Goal: Information Seeking & Learning: Check status

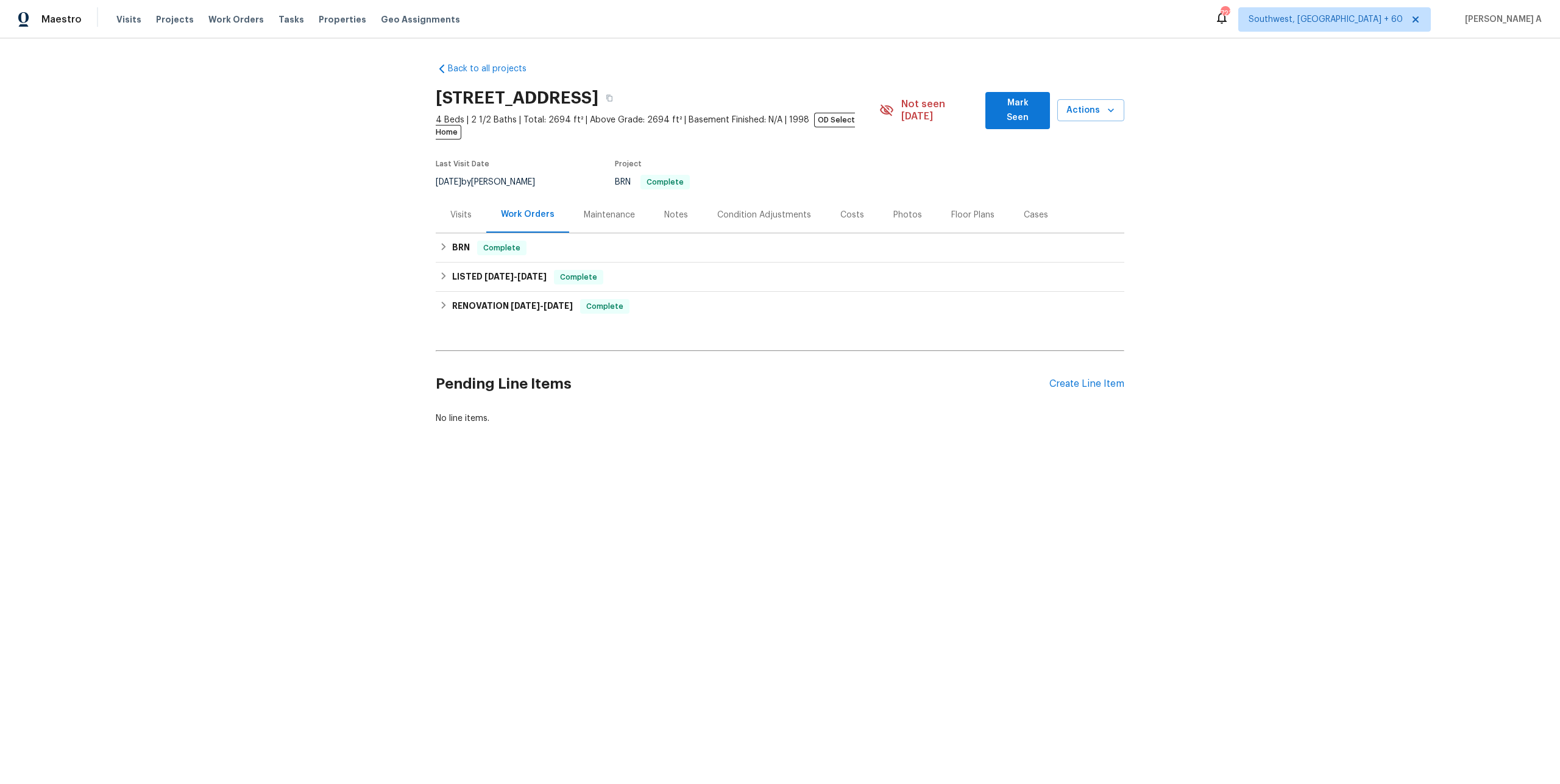
click at [442, 202] on div "Visits" at bounding box center [461, 214] width 50 height 36
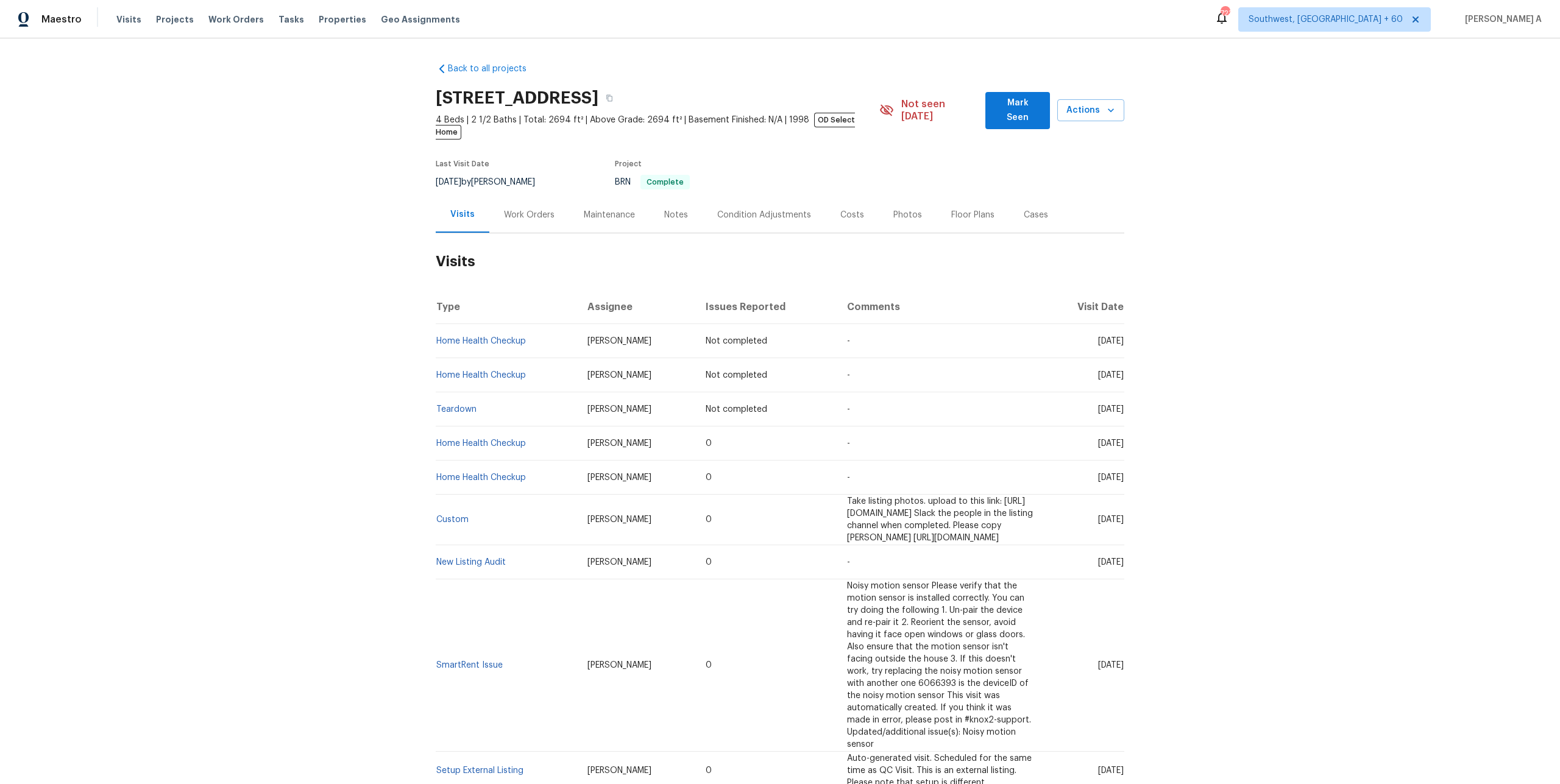
click at [390, 237] on div "Back to all projects 935 Brookwood Run Dr SW, Lilburn, GA 30047 4 Beds | 2 1/2 …" at bounding box center [780, 411] width 1560 height 746
click at [522, 209] on div "Work Orders" at bounding box center [529, 215] width 50 height 12
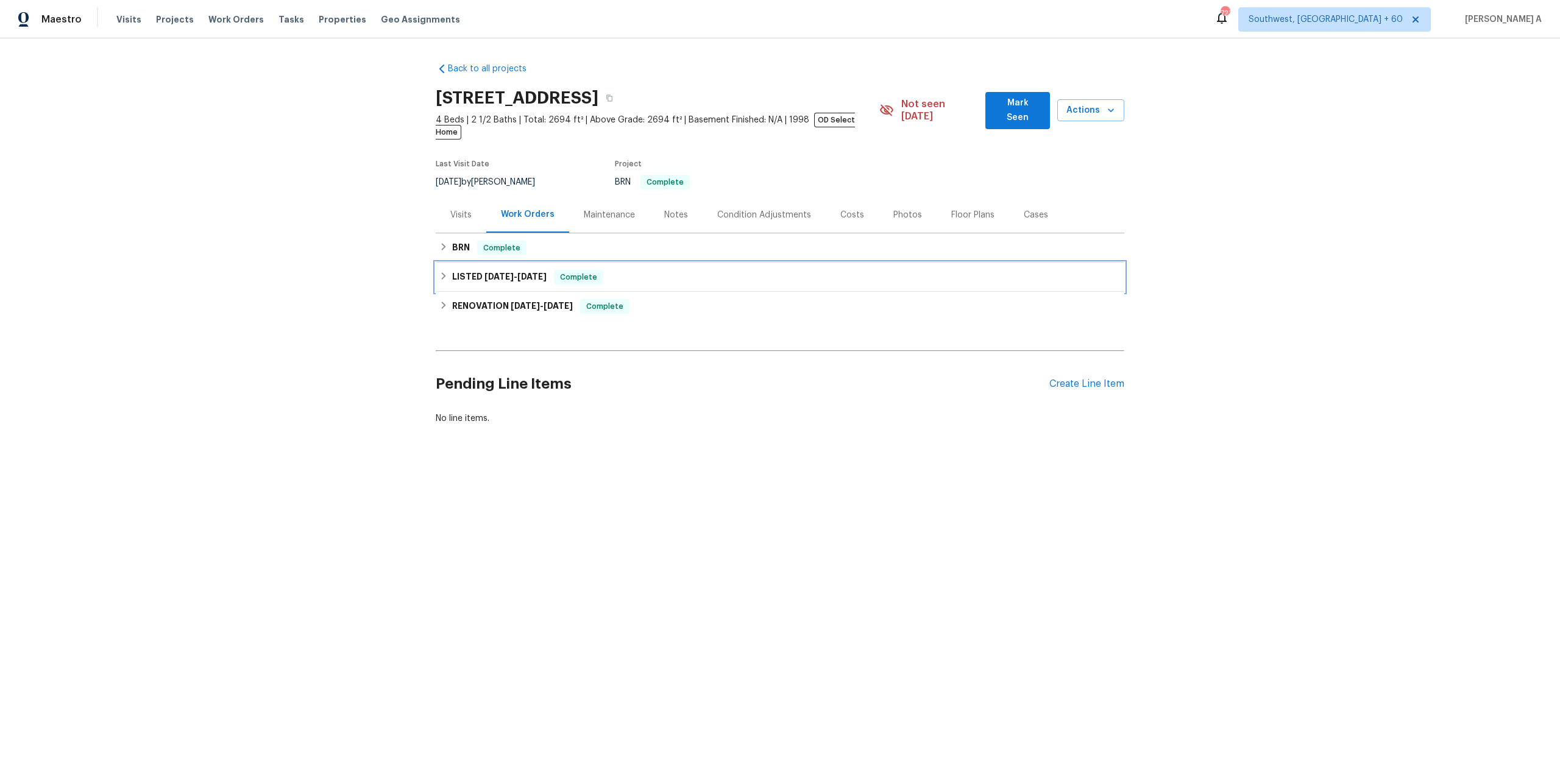
click at [488, 273] on span "8/25/25" at bounding box center [499, 277] width 29 height 9
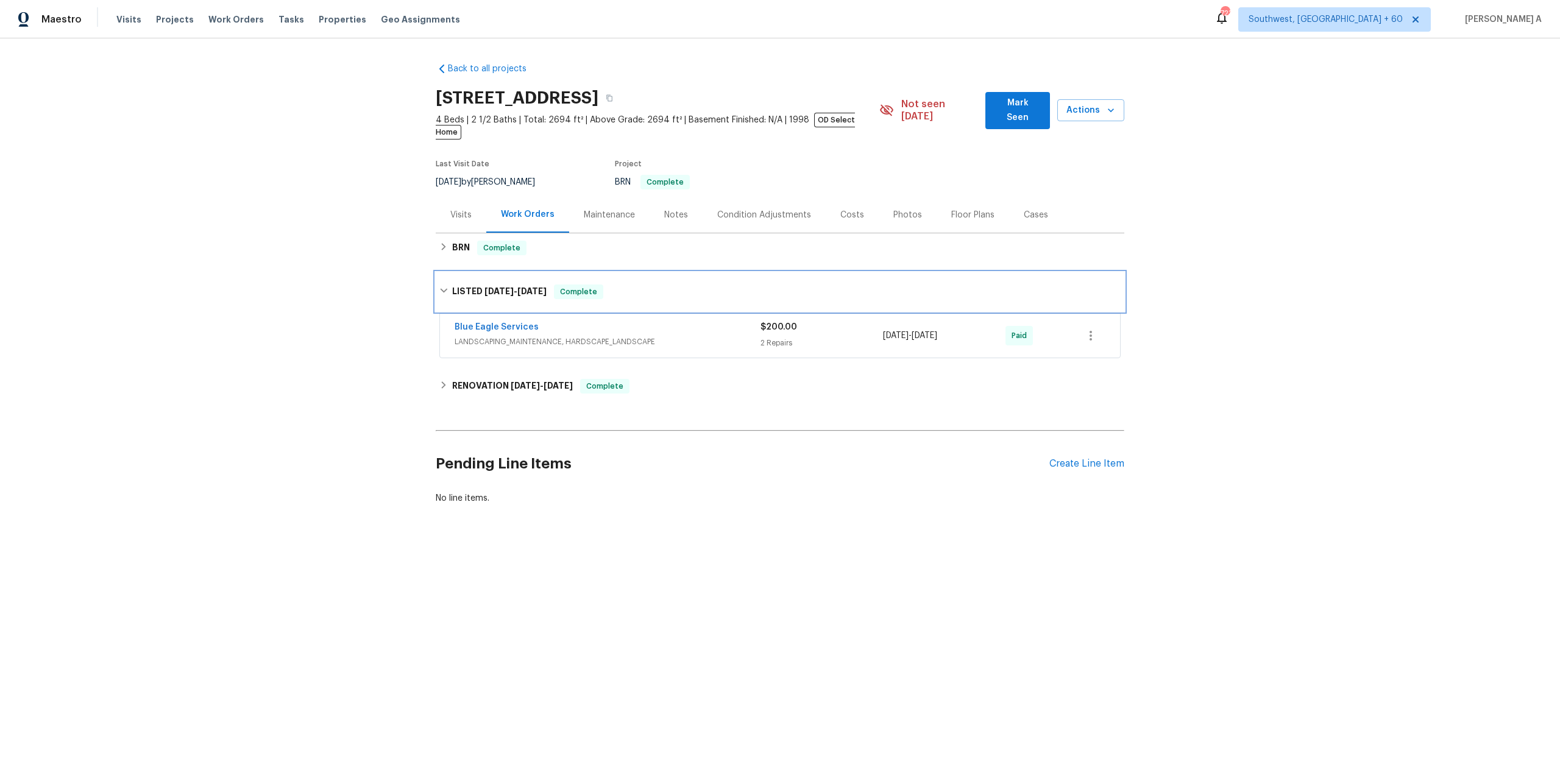
click at [503, 287] on span "8/25/25" at bounding box center [499, 291] width 29 height 9
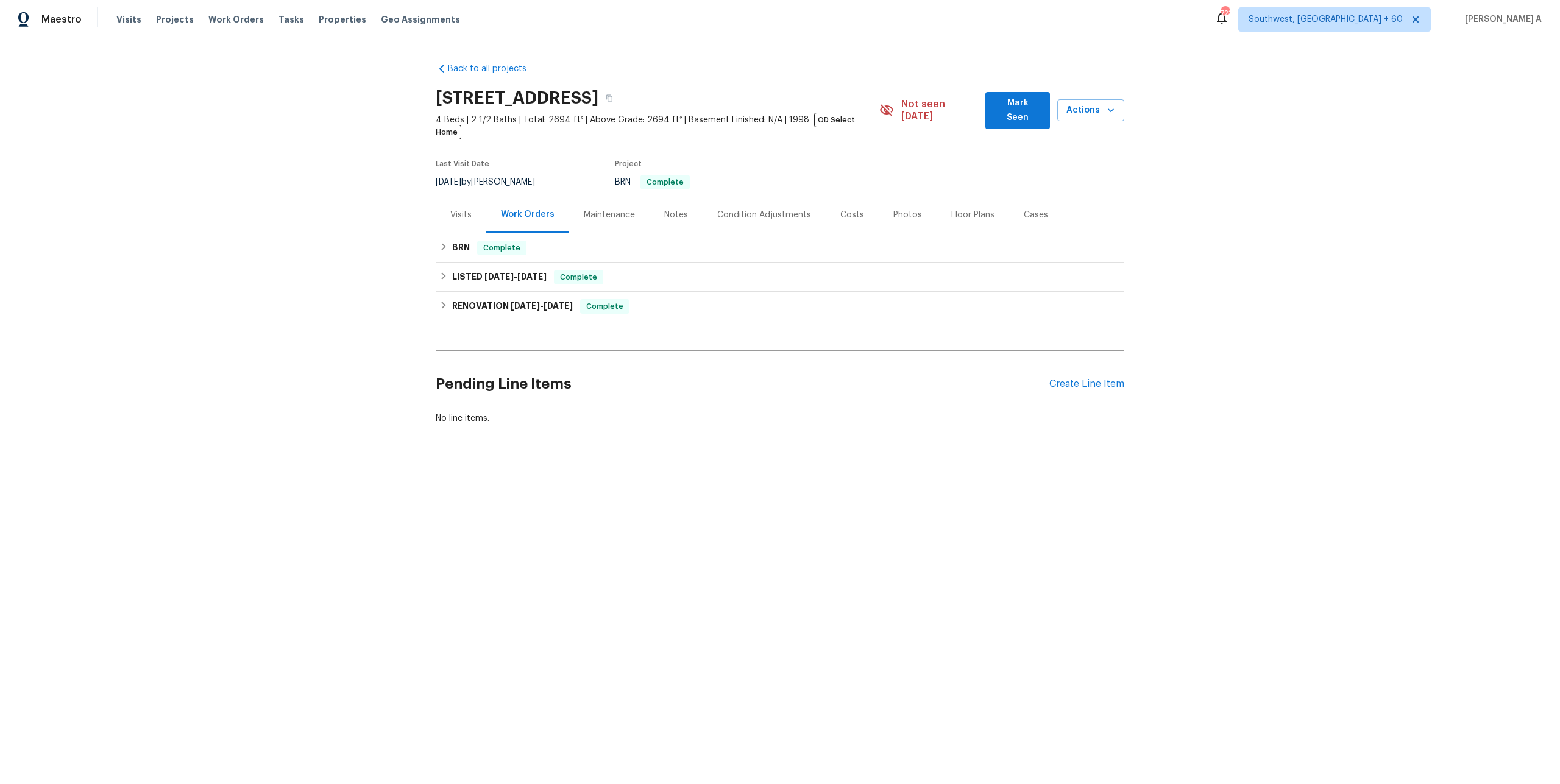
click at [463, 209] on div "Visits" at bounding box center [461, 215] width 21 height 12
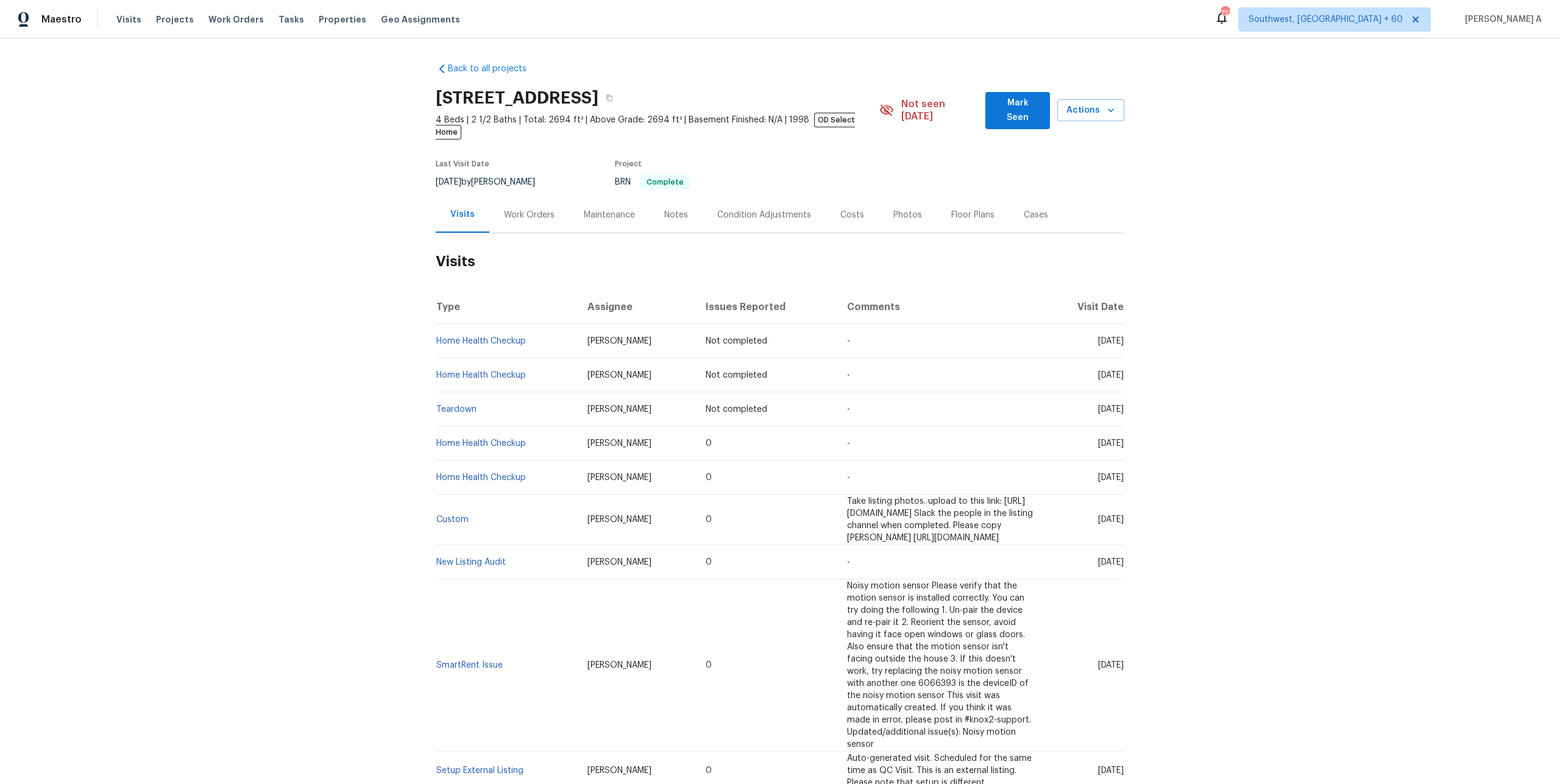
click at [346, 309] on div "Back to all projects 935 Brookwood Run Dr SW, Lilburn, GA 30047 4 Beds | 2 1/2 …" at bounding box center [780, 411] width 1560 height 746
drag, startPoint x: 488, startPoint y: 442, endPoint x: 437, endPoint y: 434, distance: 51.6
click at [437, 434] on td "Home Health Checkup" at bounding box center [506, 443] width 142 height 34
copy link "Home Health Checkup"
click at [515, 209] on div "Work Orders" at bounding box center [529, 215] width 50 height 12
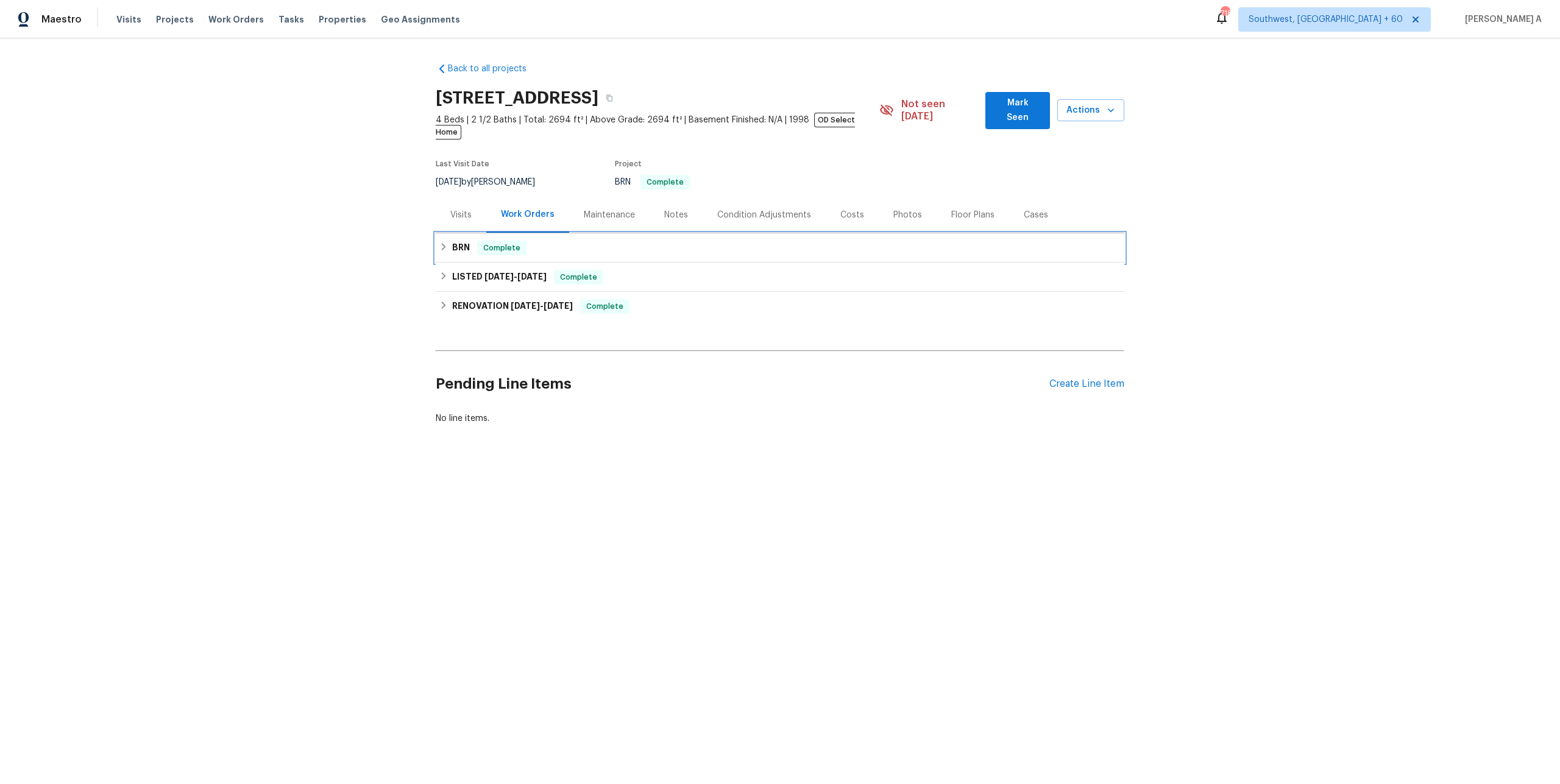
click at [523, 245] on div "BRN Complete" at bounding box center [780, 248] width 688 height 29
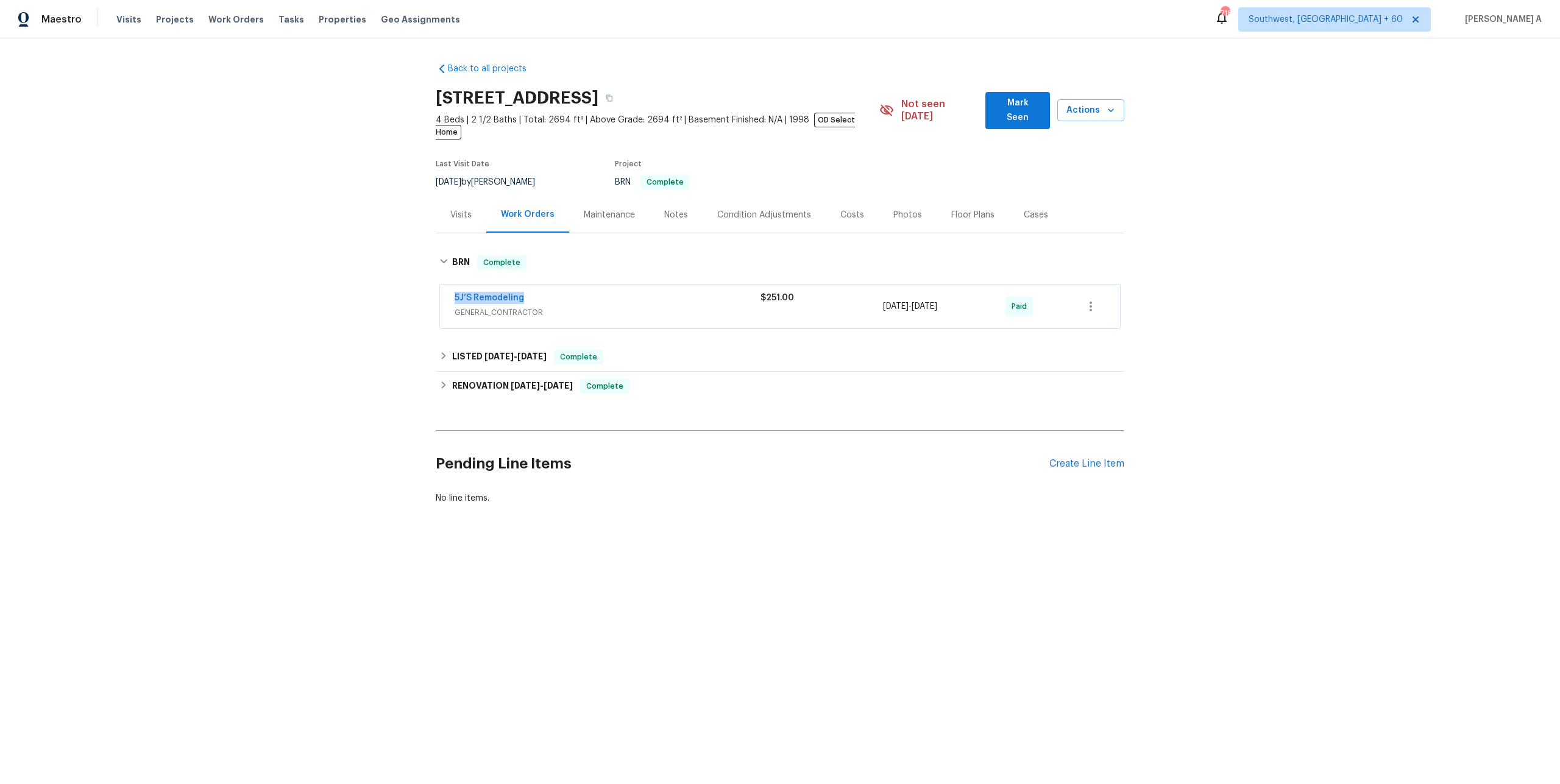
drag, startPoint x: 528, startPoint y: 288, endPoint x: 452, endPoint y: 288, distance: 76.0
click at [452, 288] on div "5J’S Remodeling GENERAL_CONTRACTOR $251.00 9/19/2025 - 9/22/2025 Paid" at bounding box center [780, 306] width 680 height 44
copy link "5J’S Remodeling"
click at [584, 292] on div "5J’S Remodeling" at bounding box center [608, 299] width 306 height 15
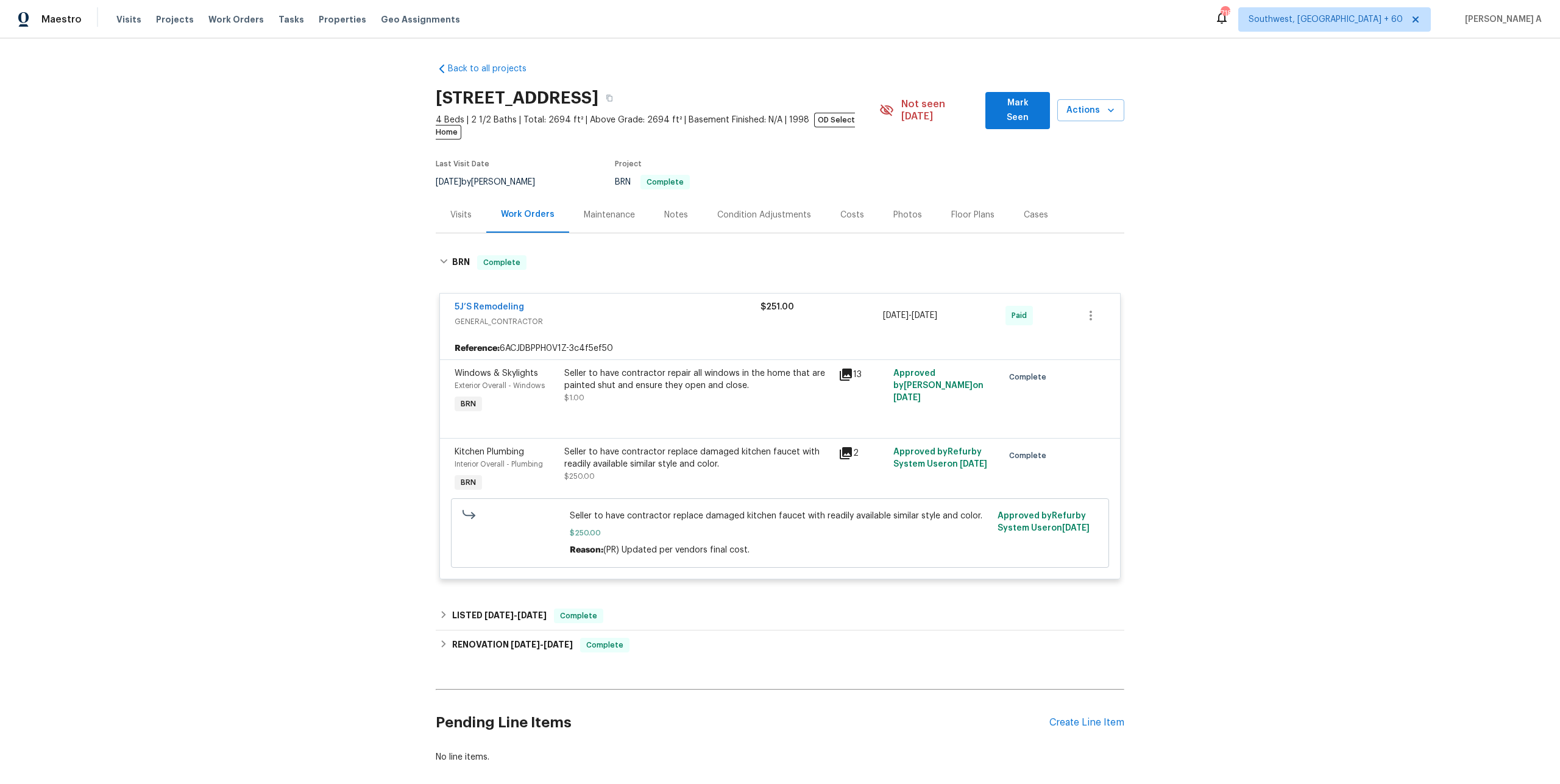
click at [610, 316] on span "GENERAL_CONTRACTOR" at bounding box center [608, 322] width 306 height 12
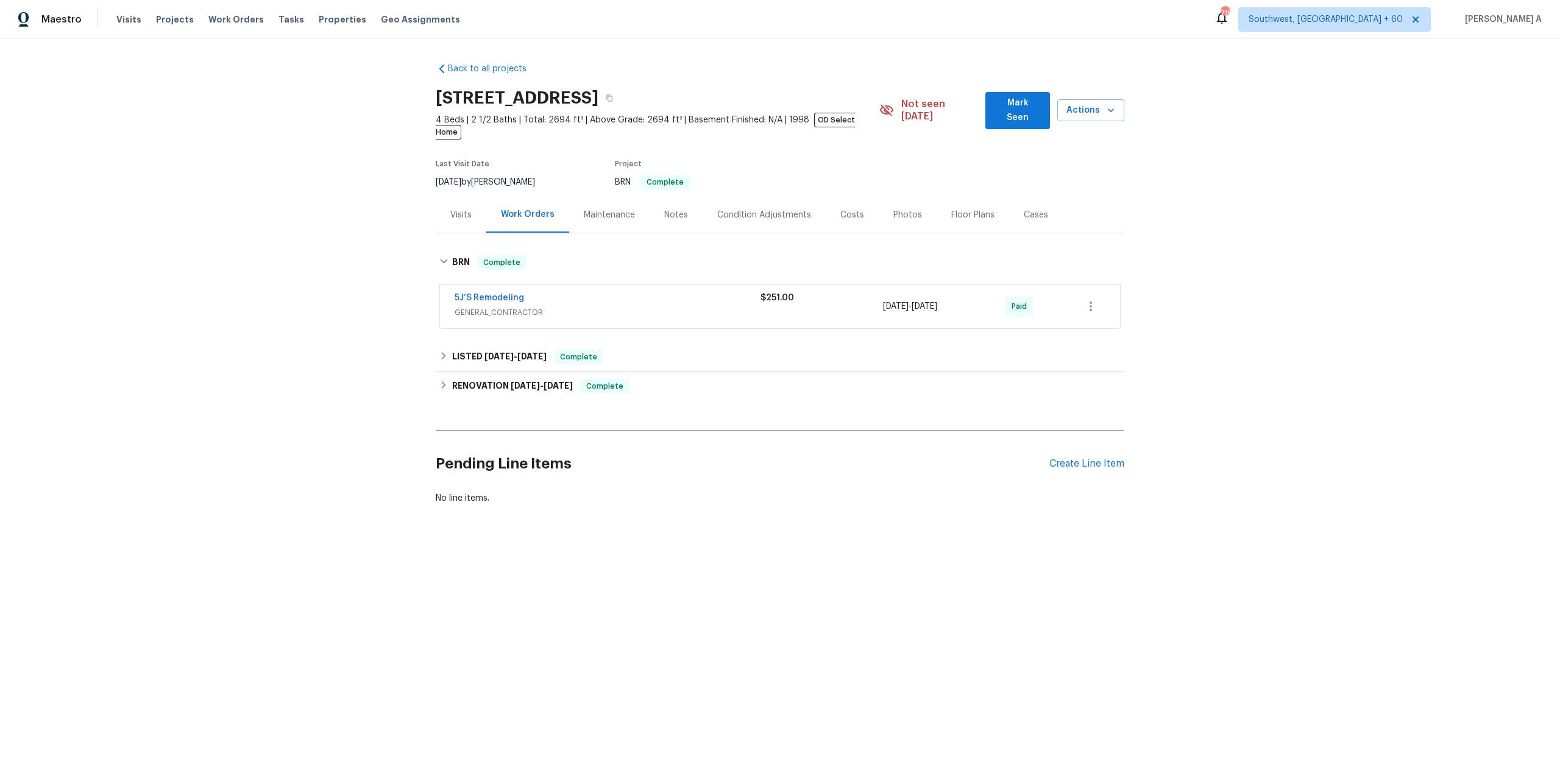
click at [457, 212] on div "Visits" at bounding box center [461, 214] width 50 height 36
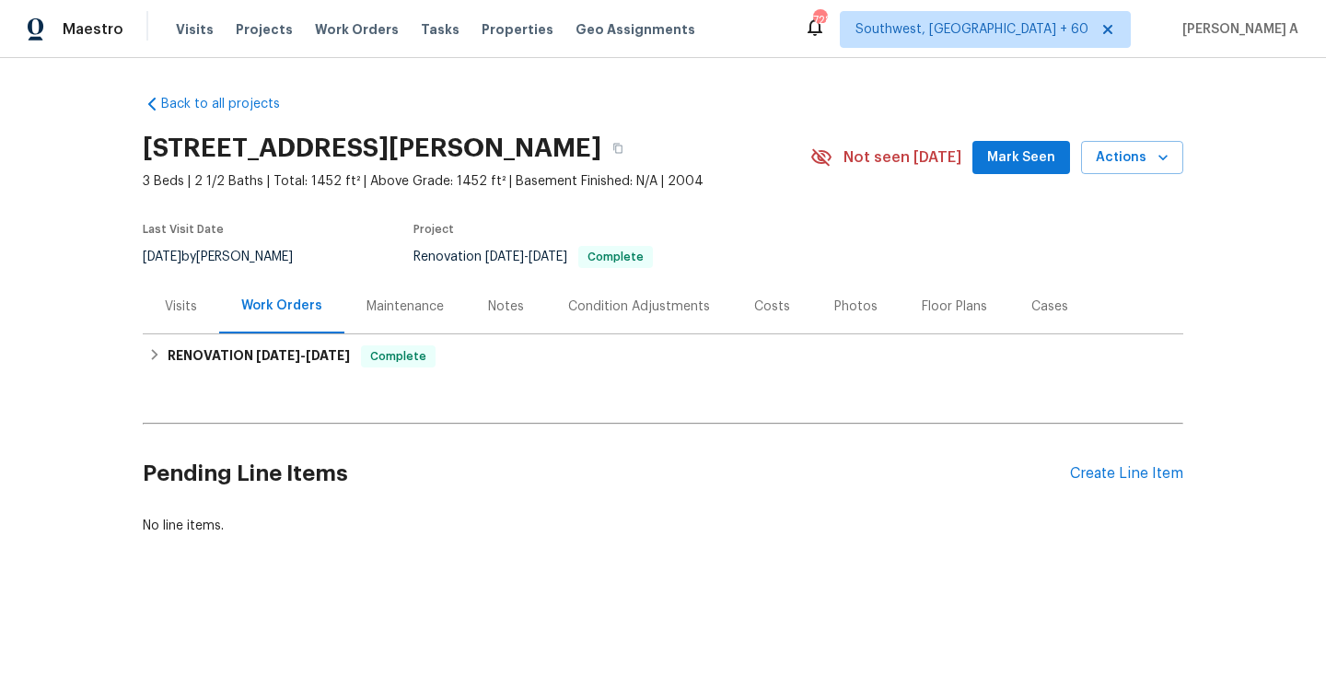
click at [192, 302] on div "Visits" at bounding box center [181, 306] width 32 height 18
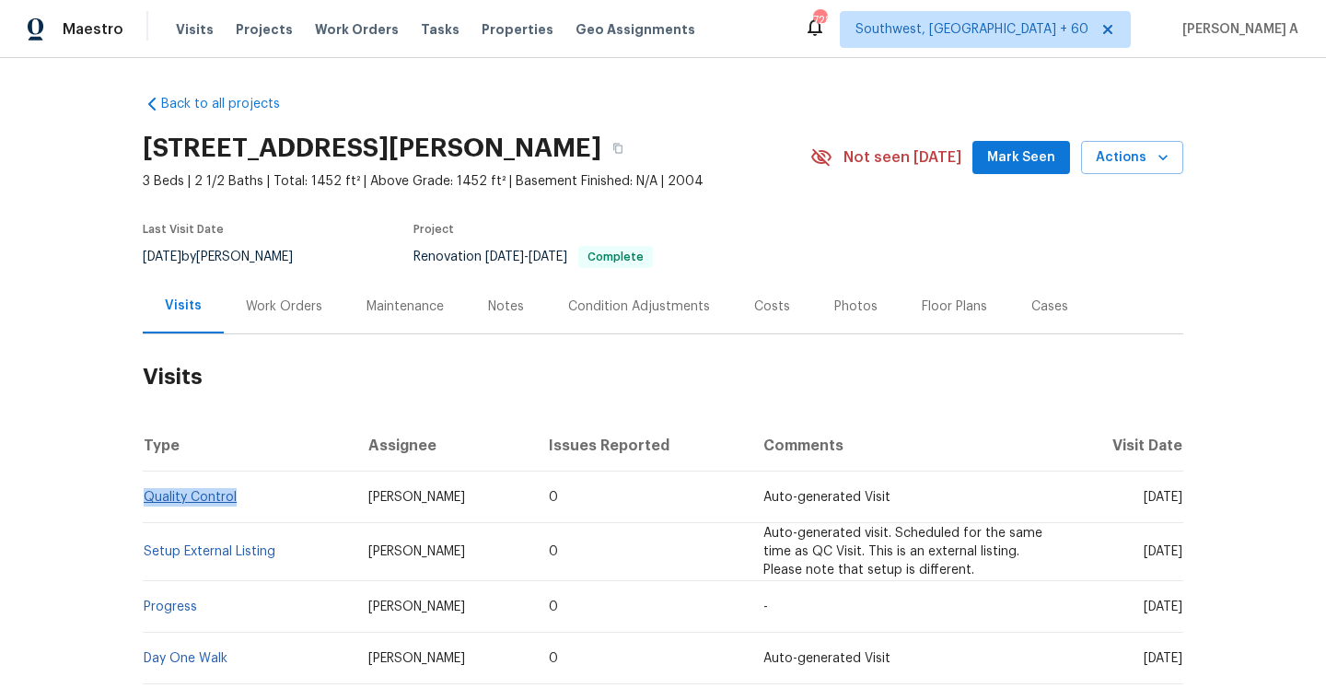
drag, startPoint x: 250, startPoint y: 499, endPoint x: 145, endPoint y: 493, distance: 104.2
click at [145, 493] on td "Quality Control" at bounding box center [248, 497] width 211 height 52
copy link "Quality Control"
click at [273, 287] on div "Work Orders" at bounding box center [284, 306] width 121 height 54
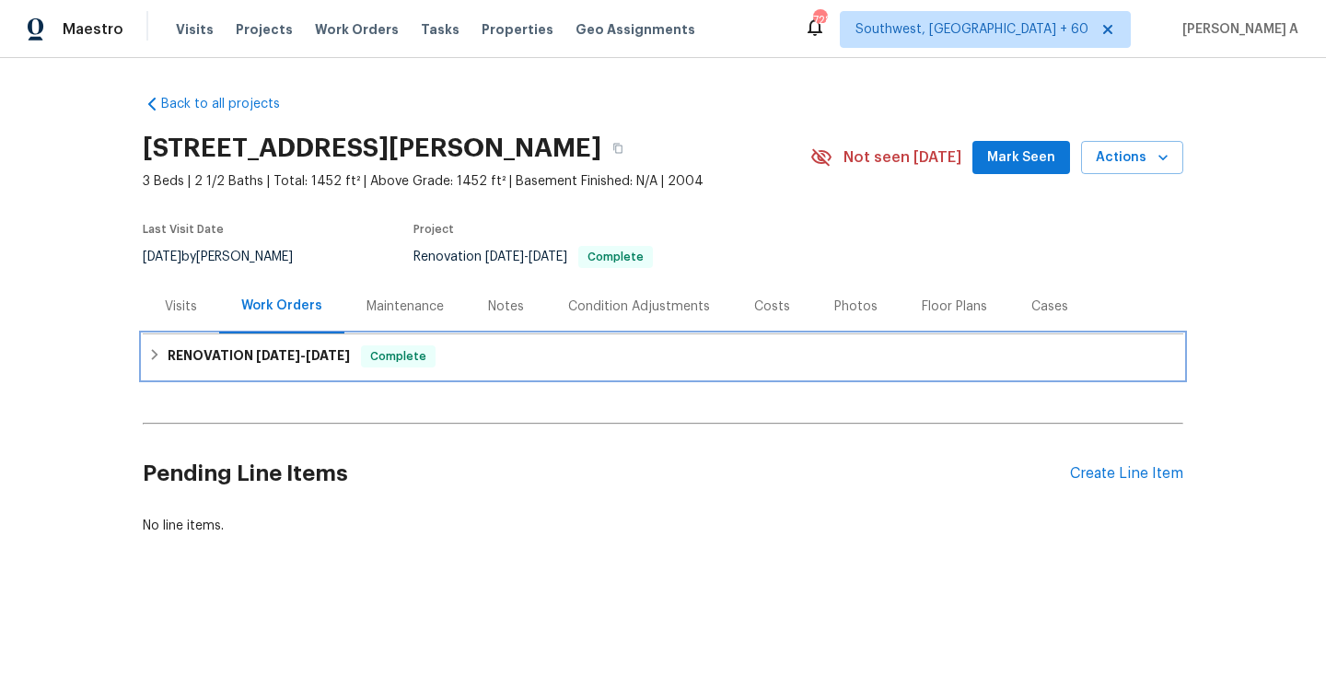
click at [290, 354] on span "9/23/25" at bounding box center [278, 355] width 44 height 13
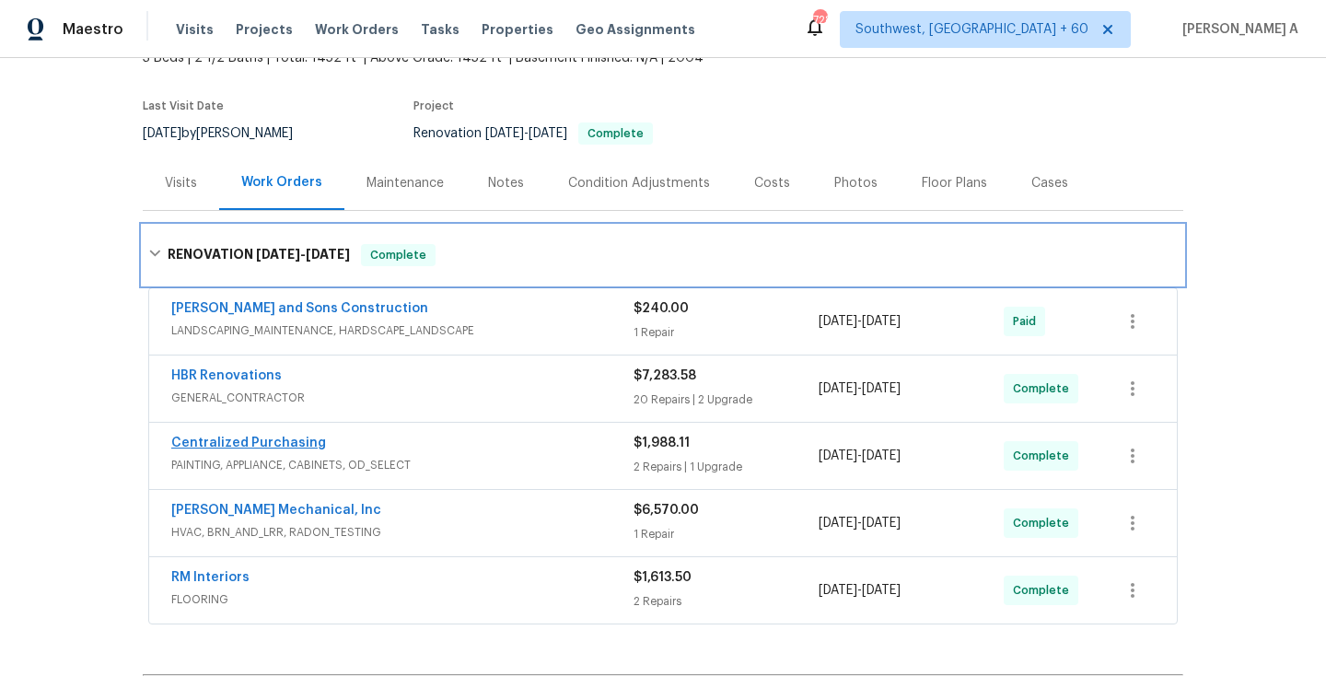
scroll to position [141, 0]
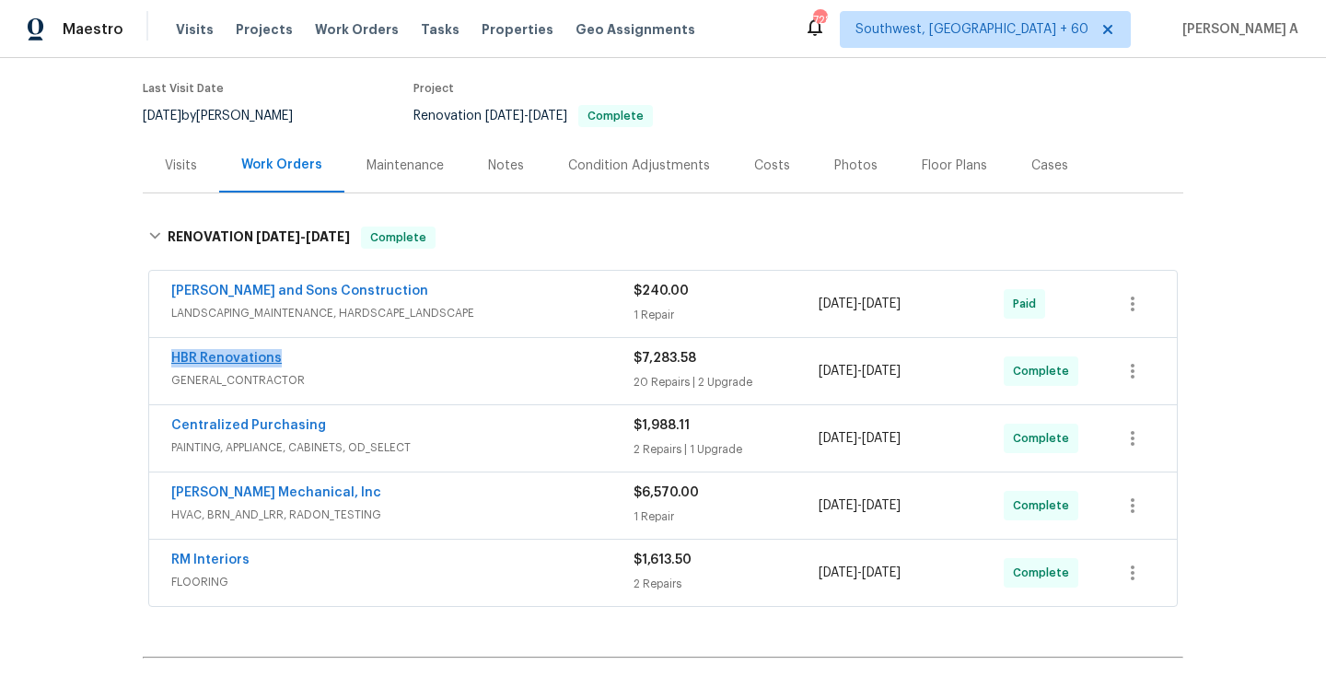
drag, startPoint x: 285, startPoint y: 365, endPoint x: 173, endPoint y: 361, distance: 112.4
click at [173, 361] on div "HBR Renovations" at bounding box center [402, 360] width 462 height 22
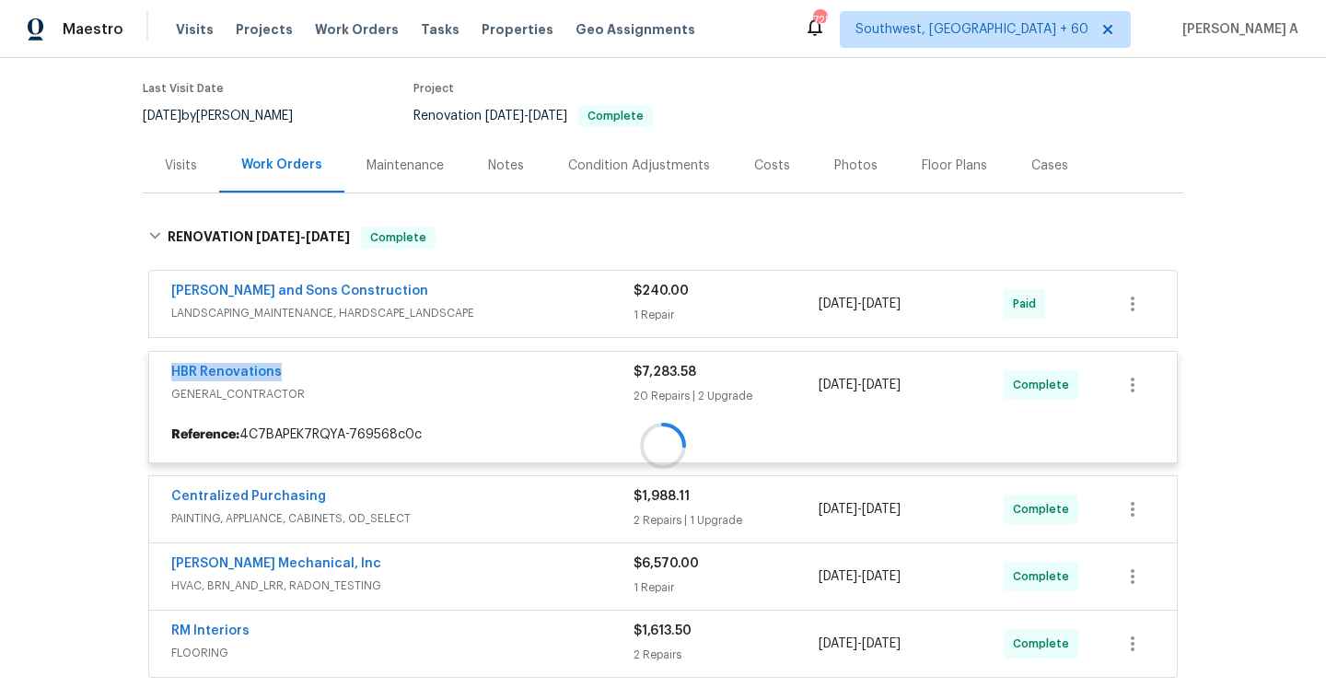
copy link "HBR Renovations"
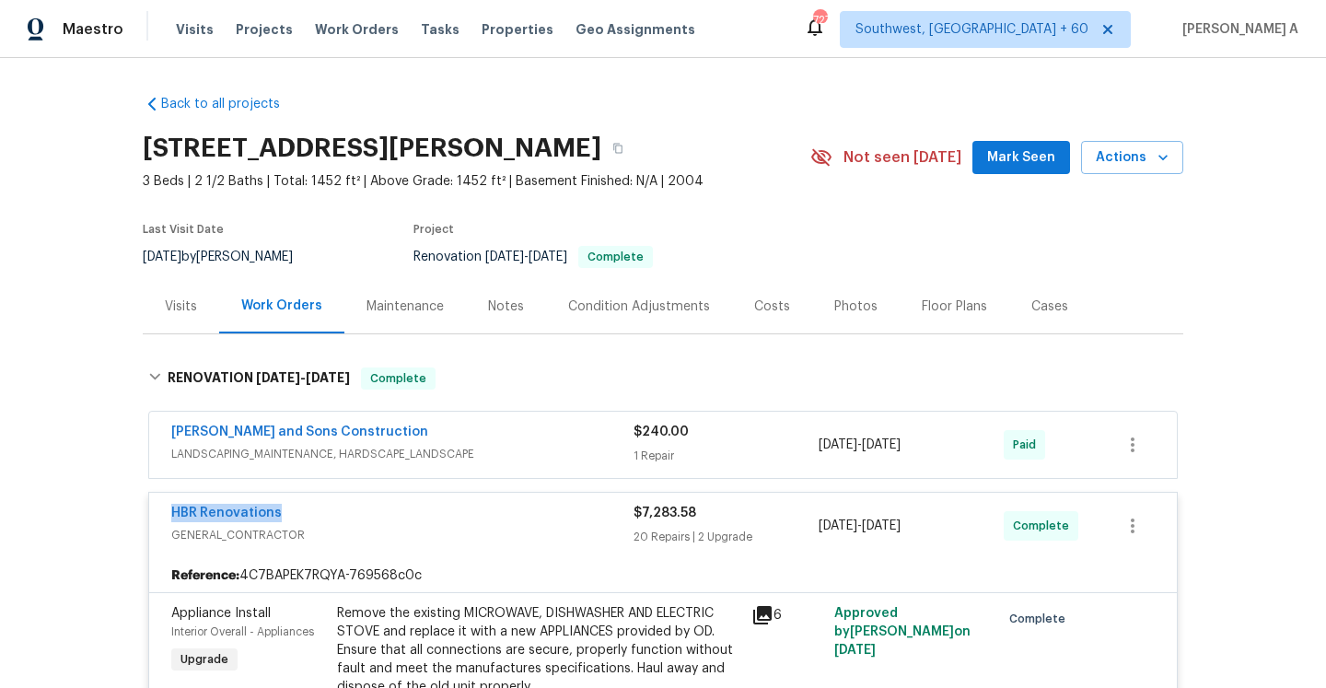
scroll to position [96, 0]
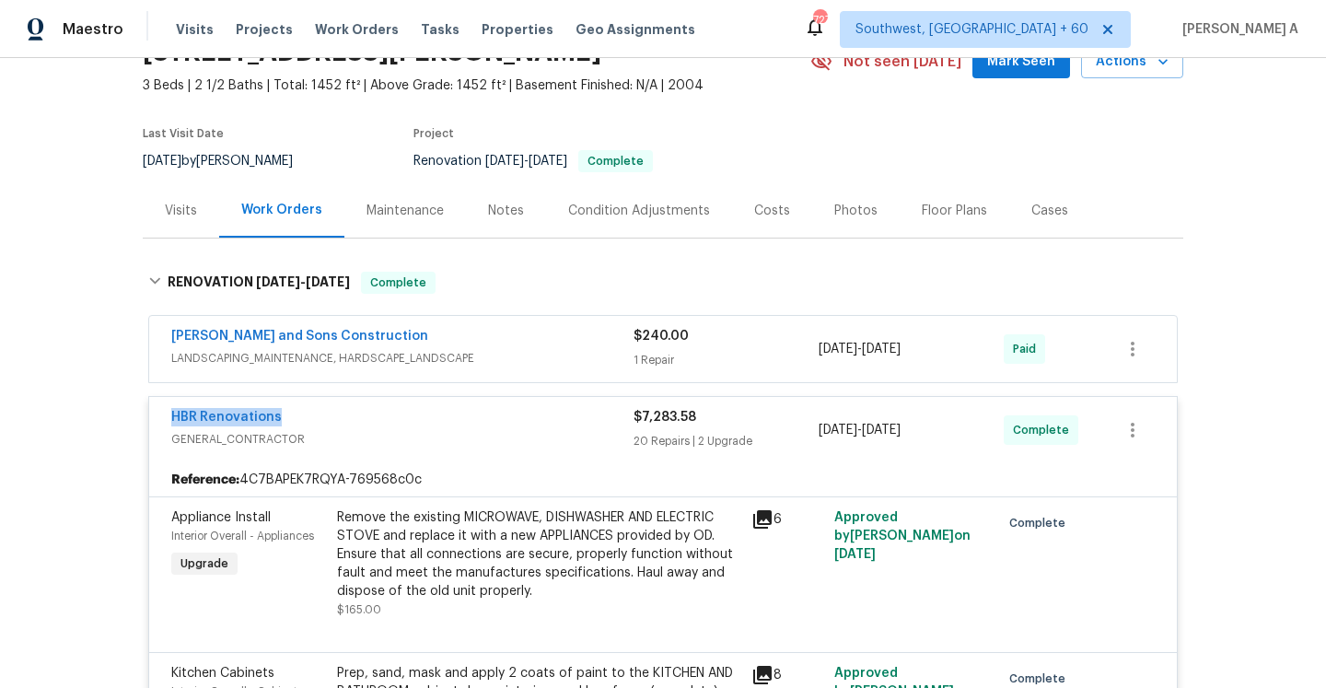
click at [396, 427] on div "HBR Renovations" at bounding box center [402, 419] width 462 height 22
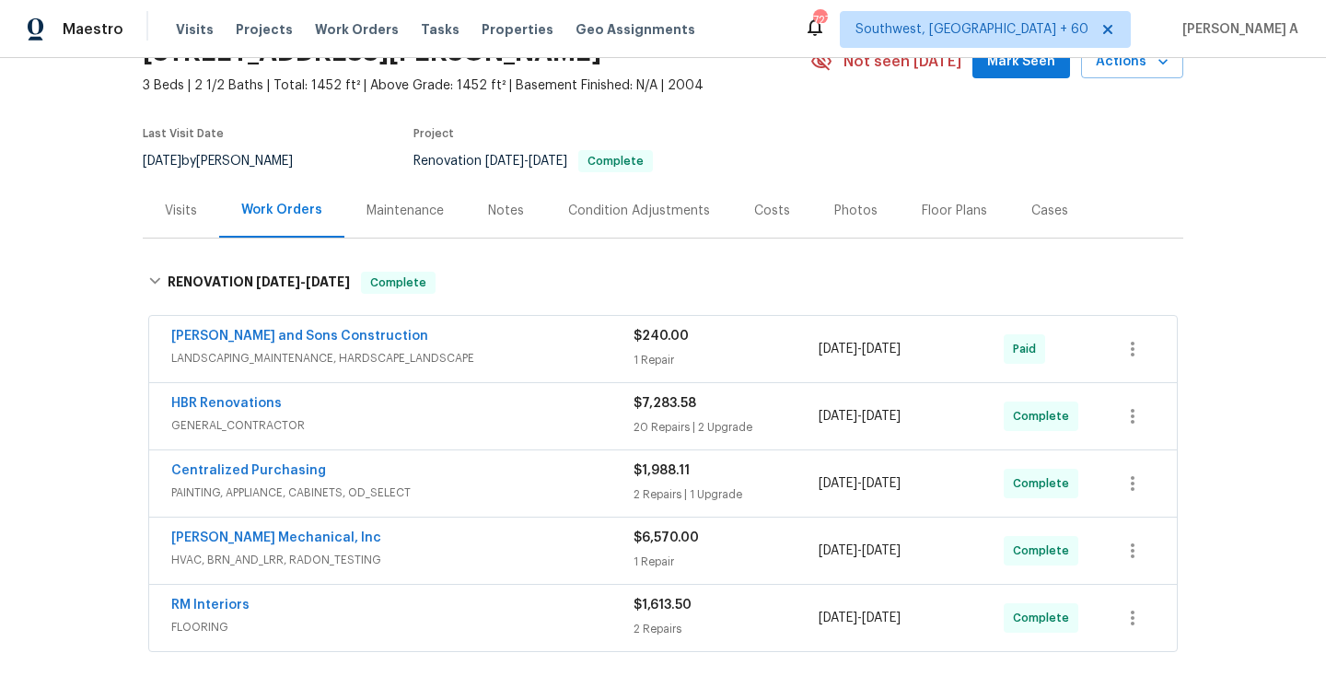
click at [191, 210] on div "Visits" at bounding box center [181, 211] width 32 height 18
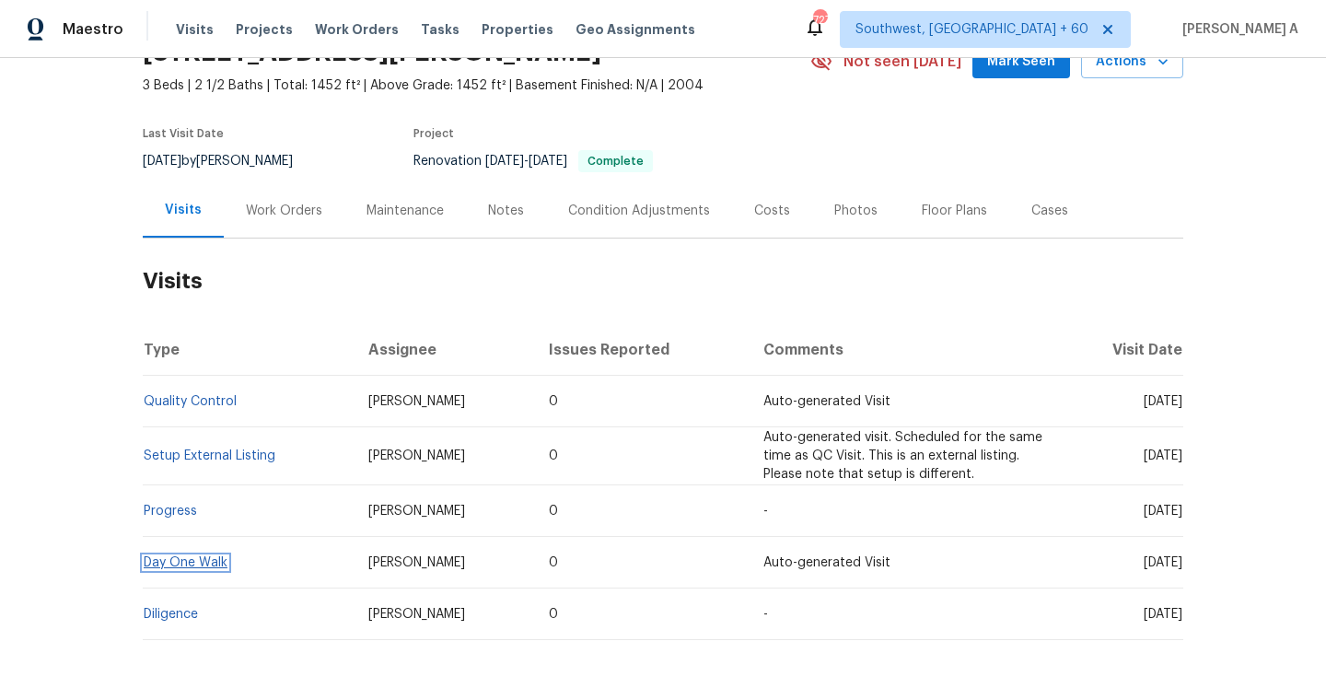
click at [182, 565] on link "Day One Walk" at bounding box center [186, 562] width 84 height 13
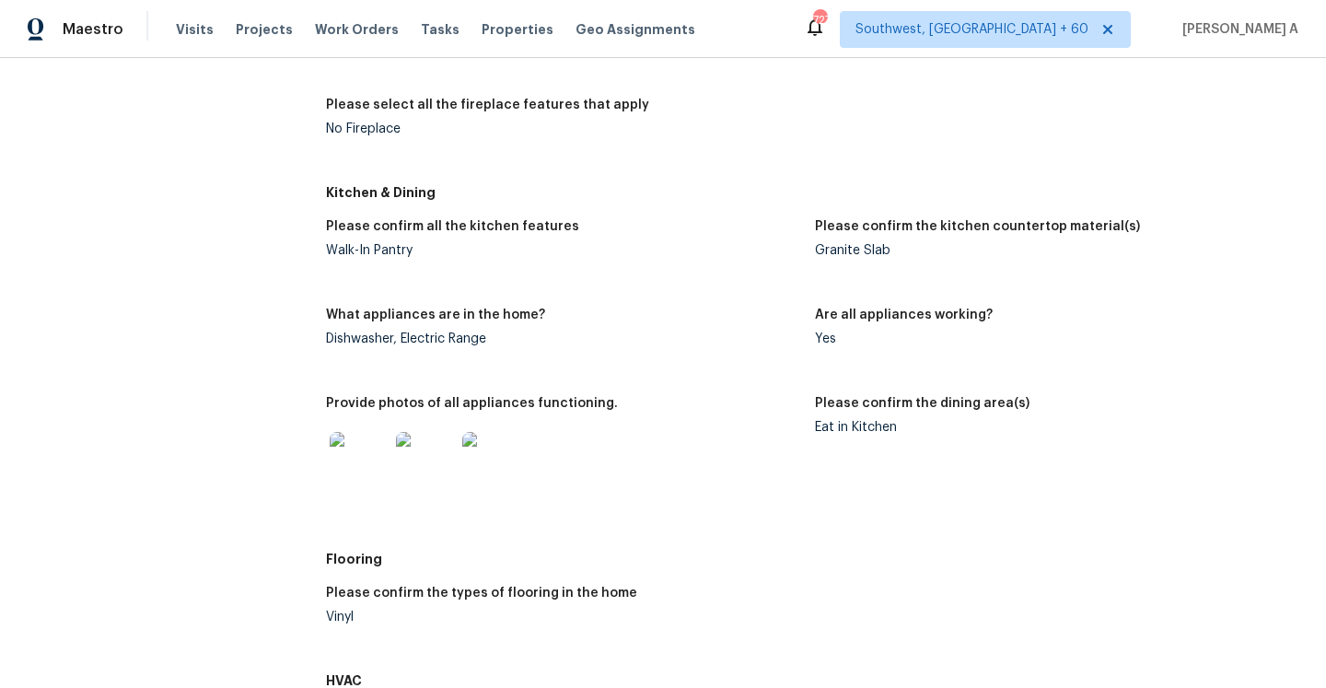
scroll to position [1517, 0]
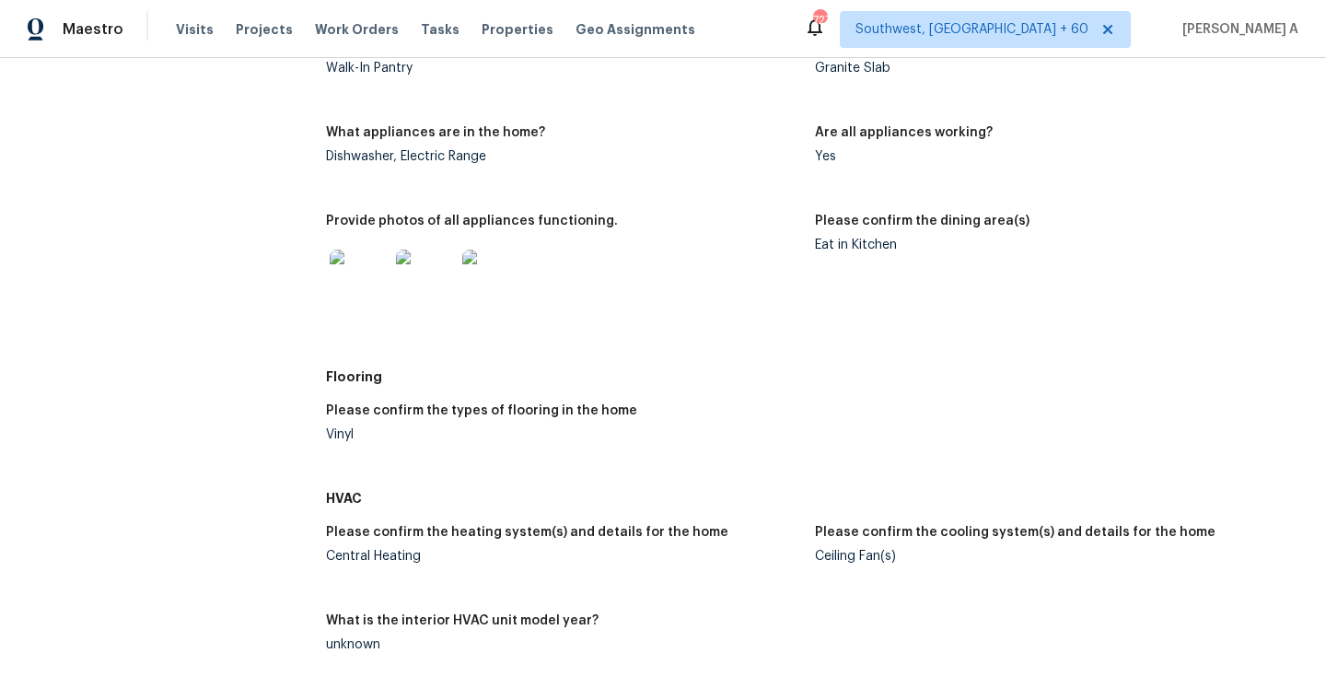
click at [691, 399] on div "Please confirm the types of flooring in the home Vinyl" at bounding box center [815, 437] width 978 height 88
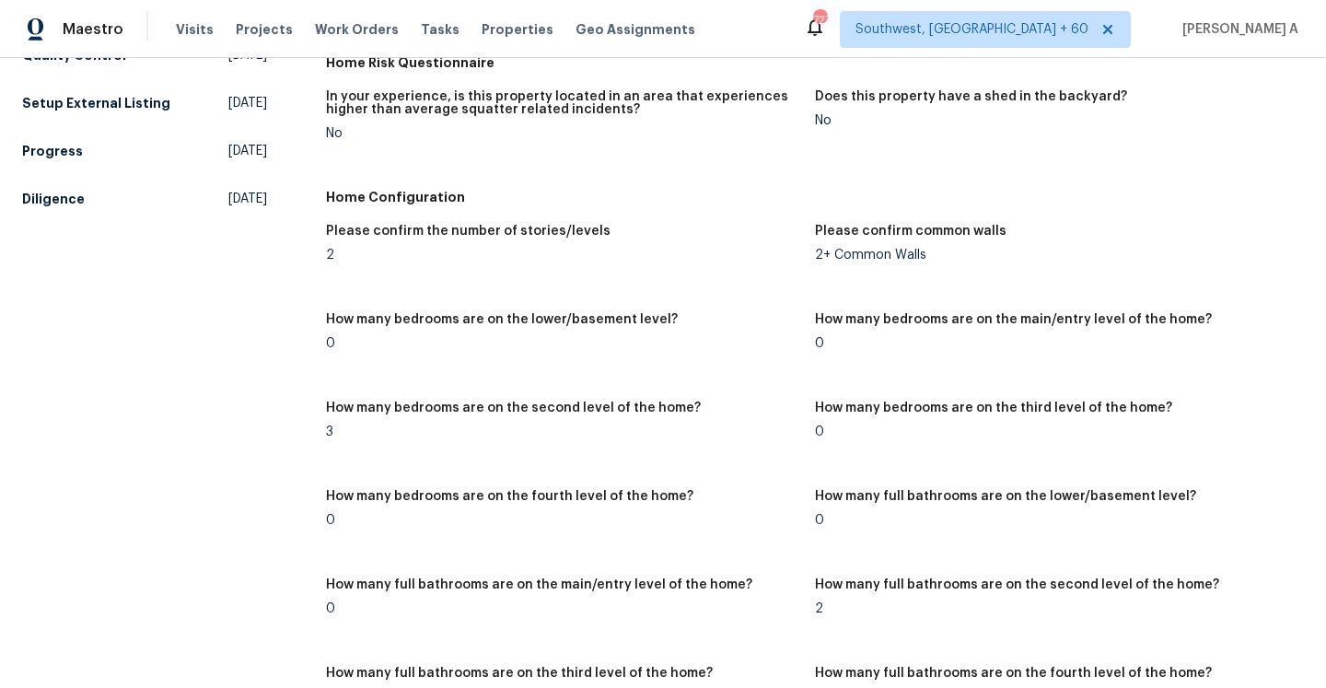
scroll to position [0, 0]
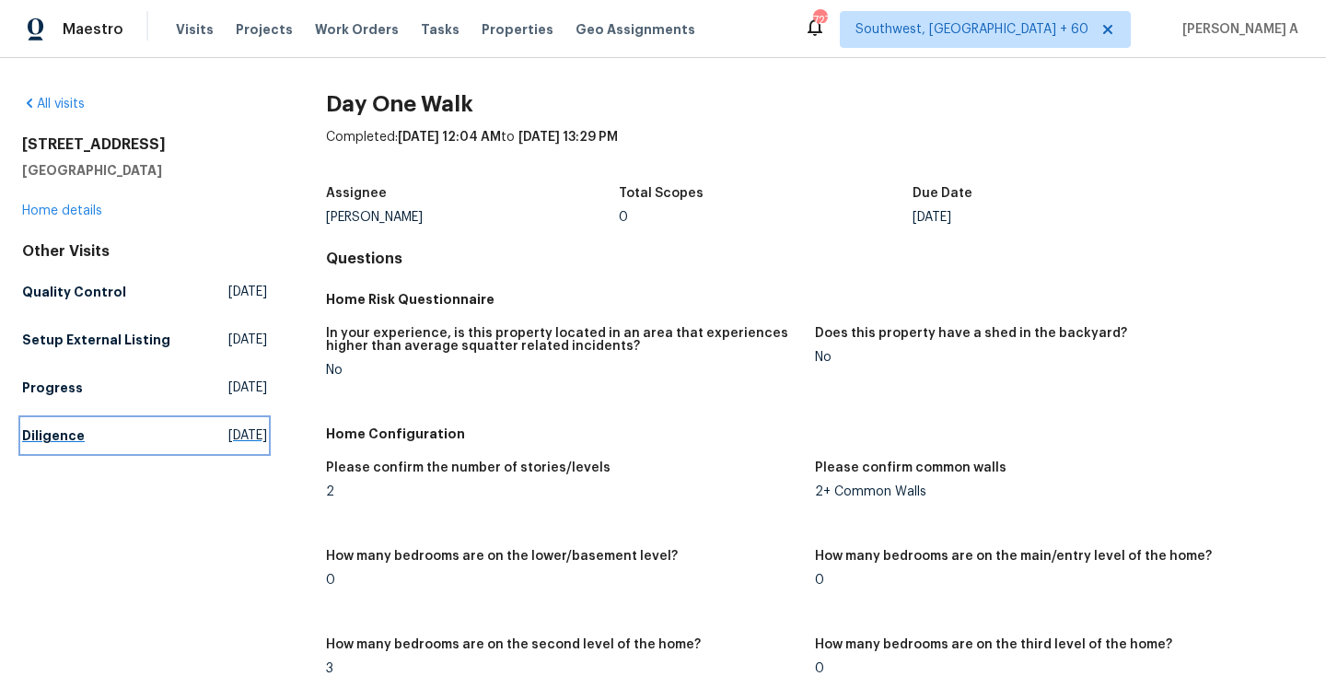
click at [228, 427] on span "Wed, Aug 06 2025" at bounding box center [247, 435] width 39 height 18
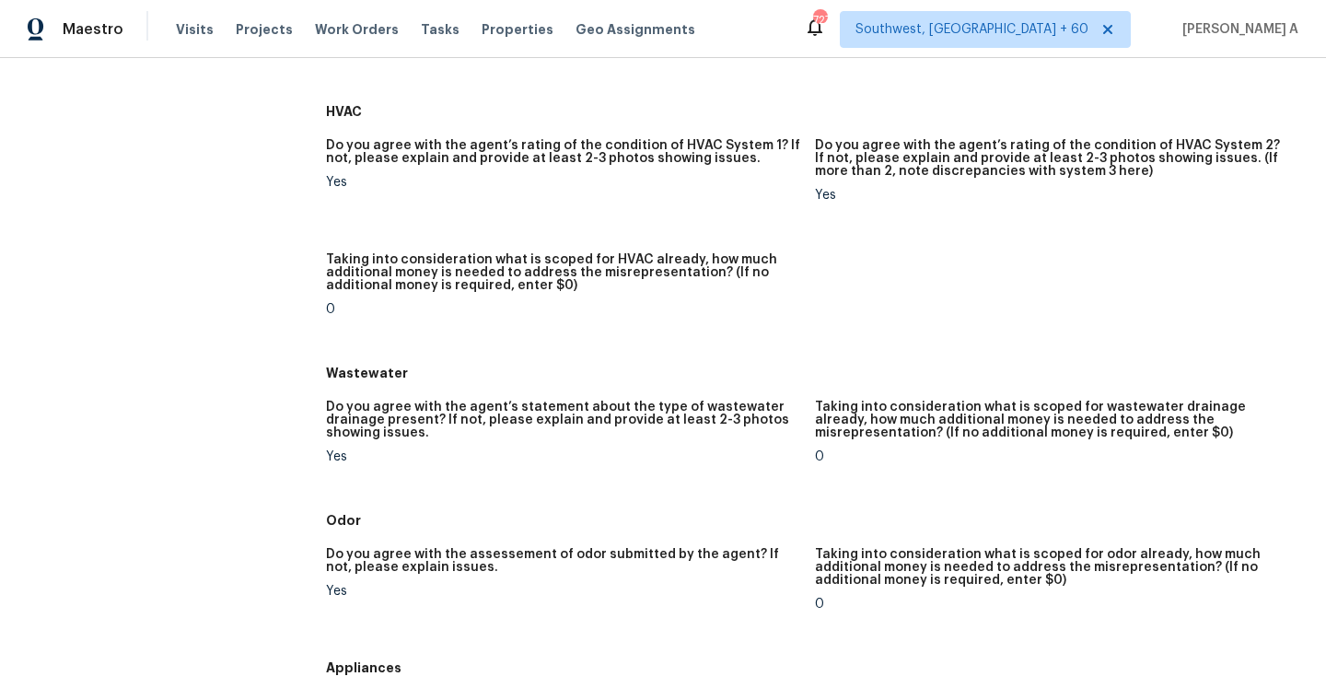
scroll to position [2520, 0]
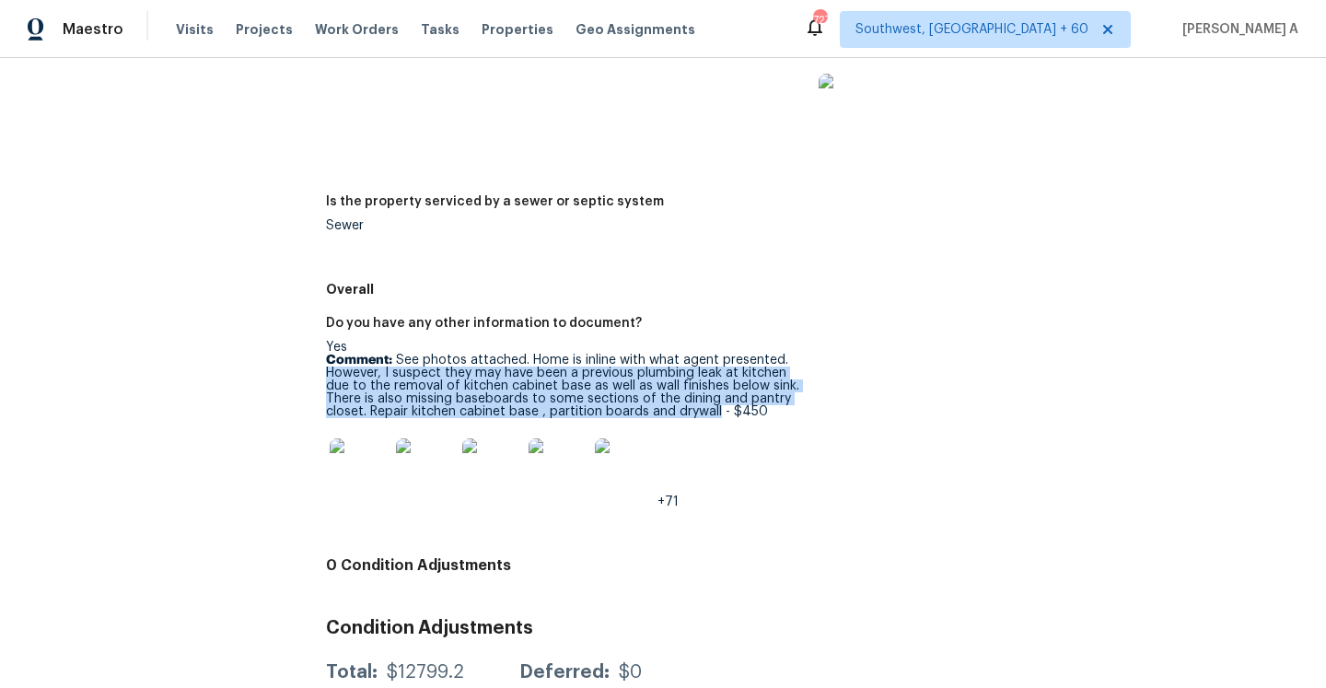
drag, startPoint x: 325, startPoint y: 375, endPoint x: 715, endPoint y: 408, distance: 391.8
click at [715, 408] on p "Comment: See photos attached. Home is inline with what agent presented. However…" at bounding box center [563, 386] width 474 height 64
copy p "However, I suspect they may have been a previous plumbing leak at kitchen due t…"
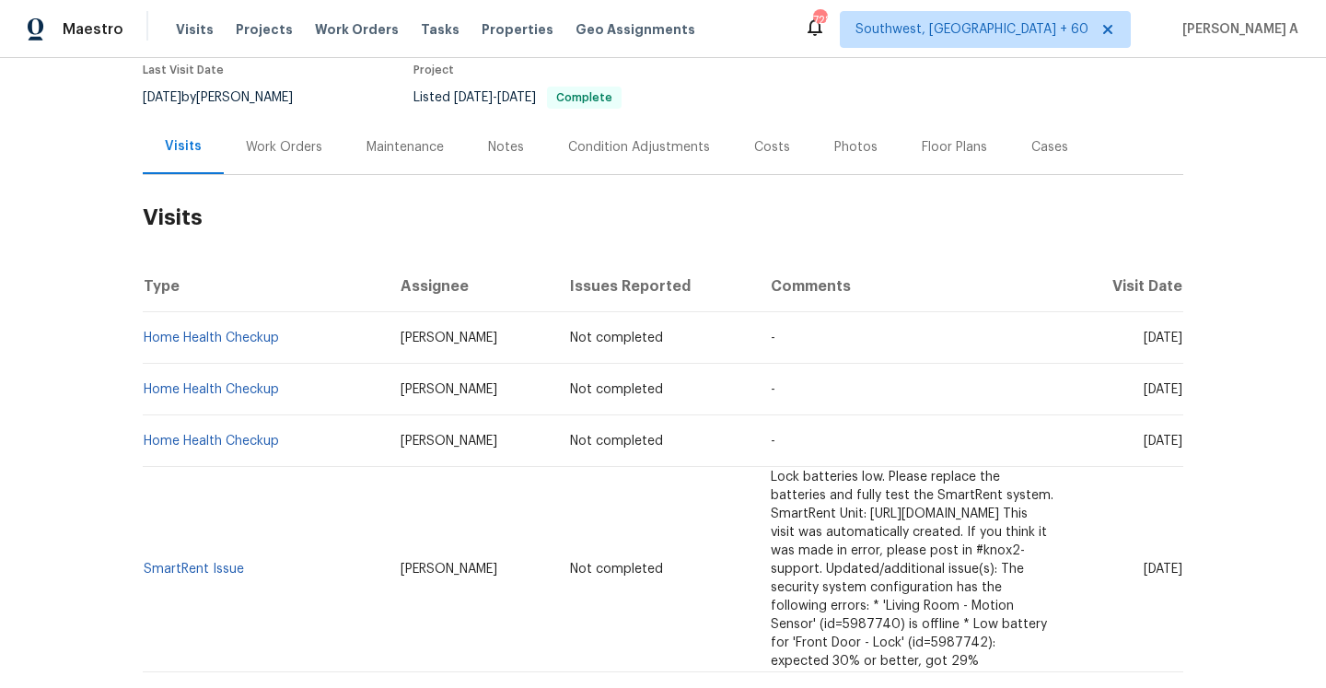
scroll to position [95, 0]
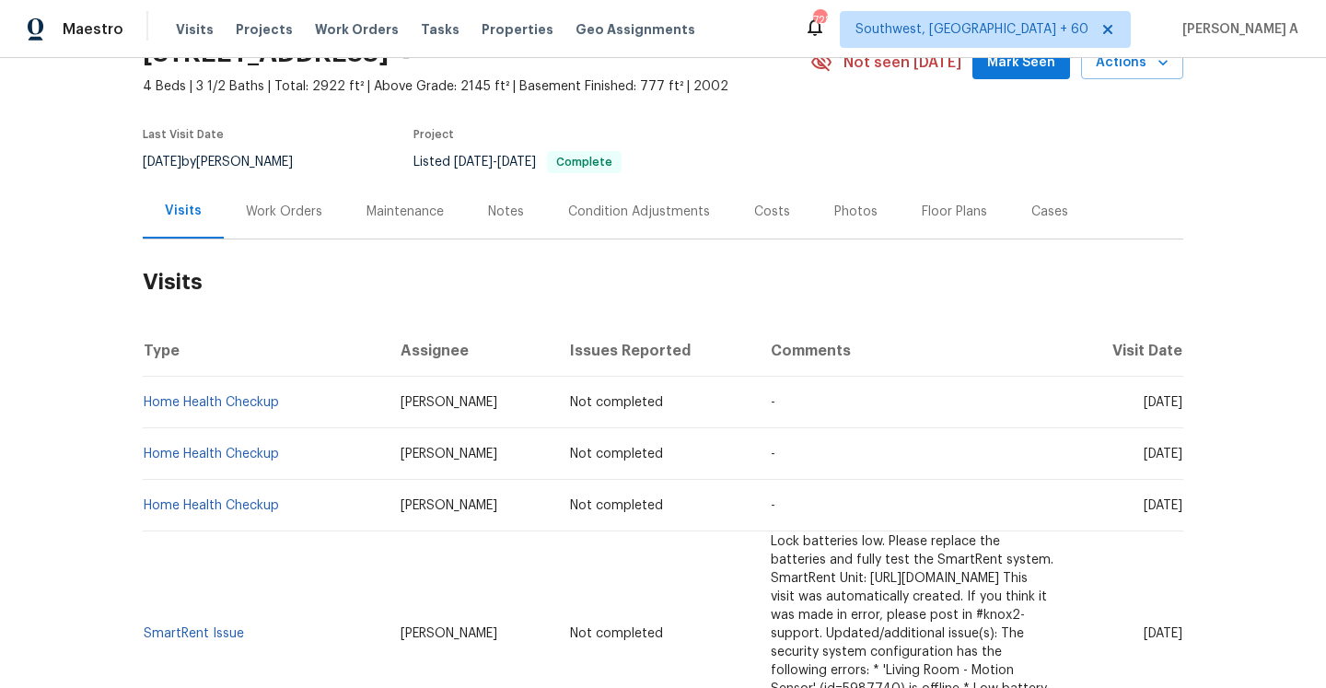
click at [252, 221] on div "Work Orders" at bounding box center [284, 211] width 121 height 54
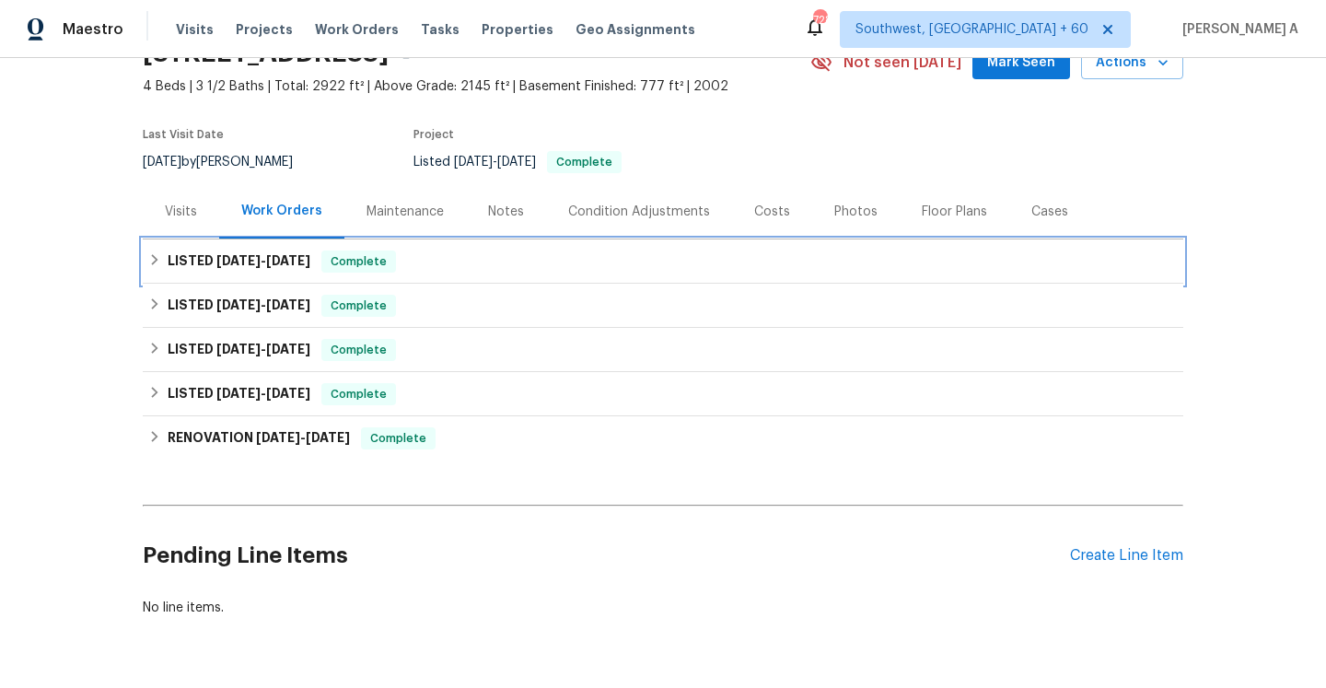
click at [266, 272] on h6 "LISTED 10/6/25 - 10/8/25" at bounding box center [239, 261] width 143 height 22
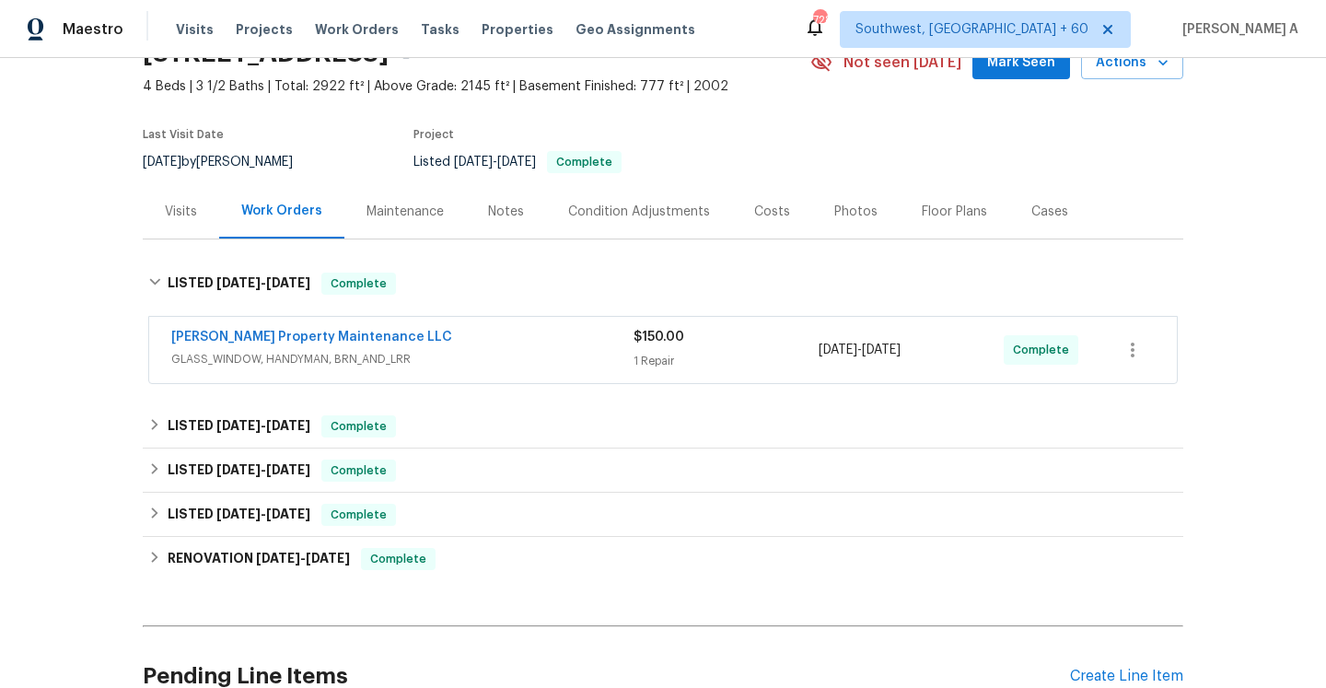
click at [287, 361] on span "GLASS_WINDOW, HANDYMAN, BRN_AND_LRR" at bounding box center [402, 359] width 462 height 18
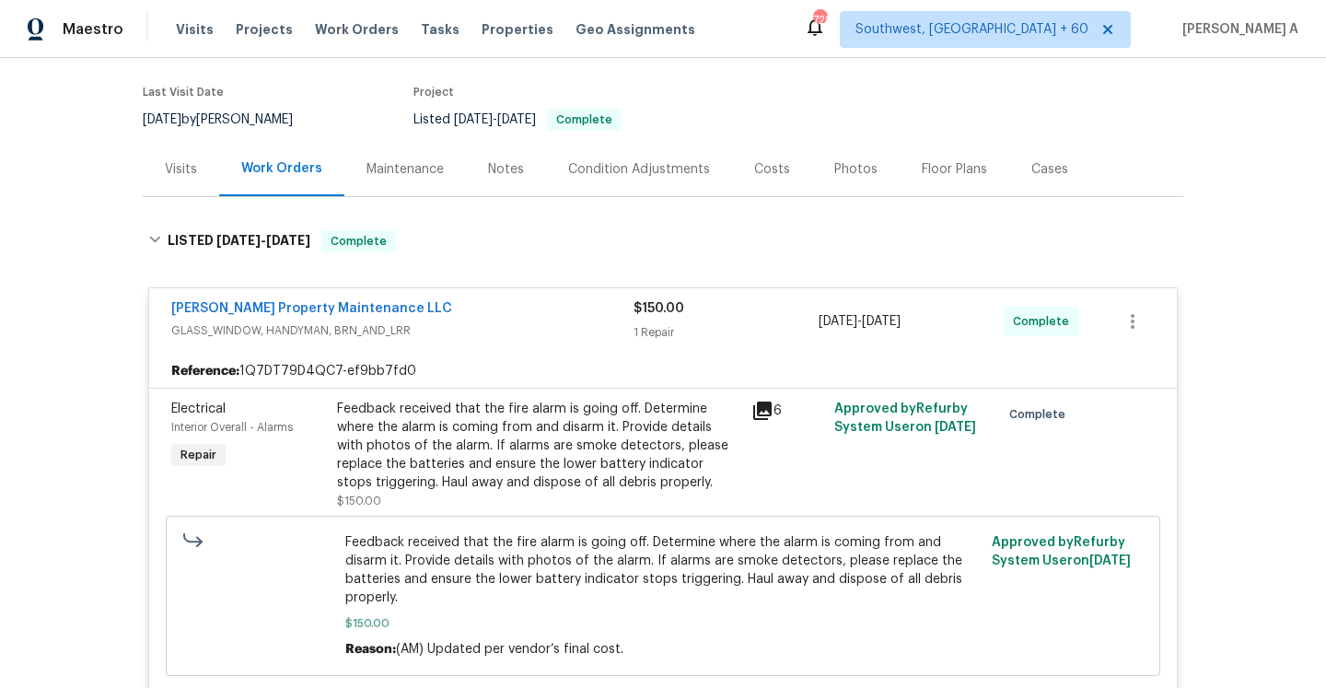
scroll to position [182, 0]
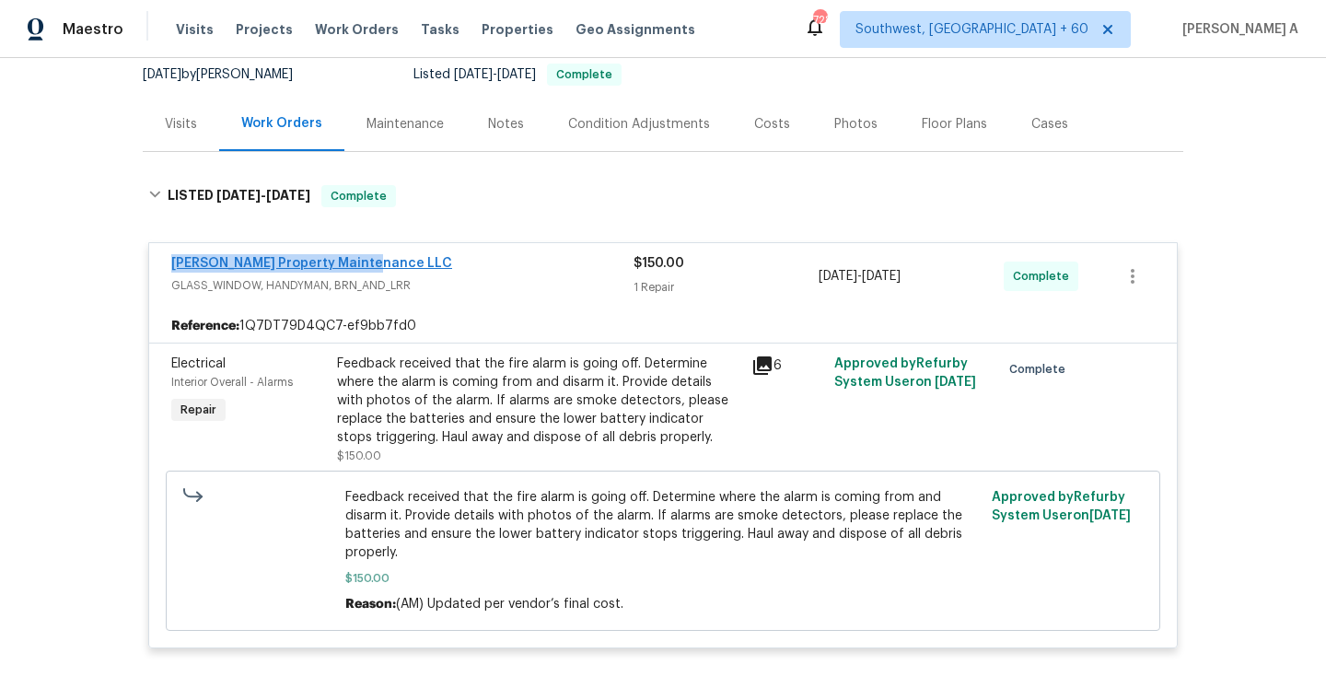
drag, startPoint x: 371, startPoint y: 268, endPoint x: 171, endPoint y: 265, distance: 199.8
click at [171, 265] on div "Glen Property Maintenance LLC" at bounding box center [402, 265] width 462 height 22
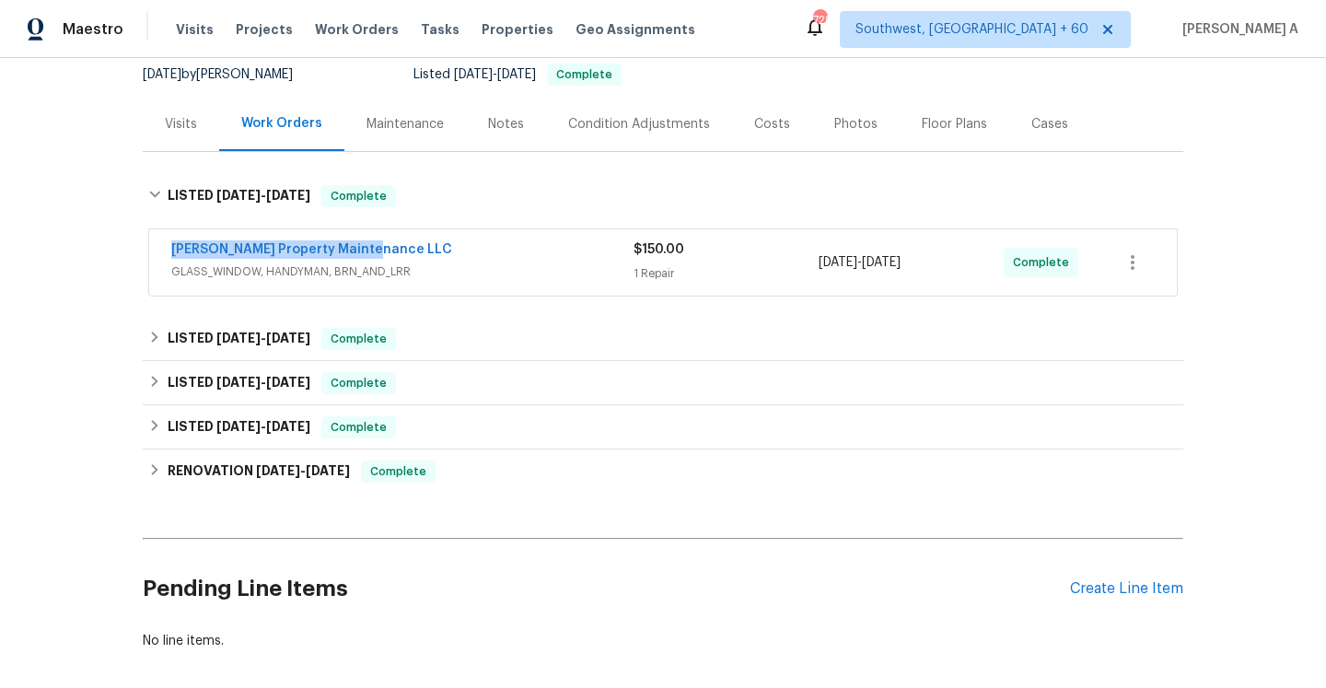
copy link "Glen Property Maintenance LLC"
click at [419, 257] on div "Glen Property Maintenance LLC" at bounding box center [402, 251] width 462 height 22
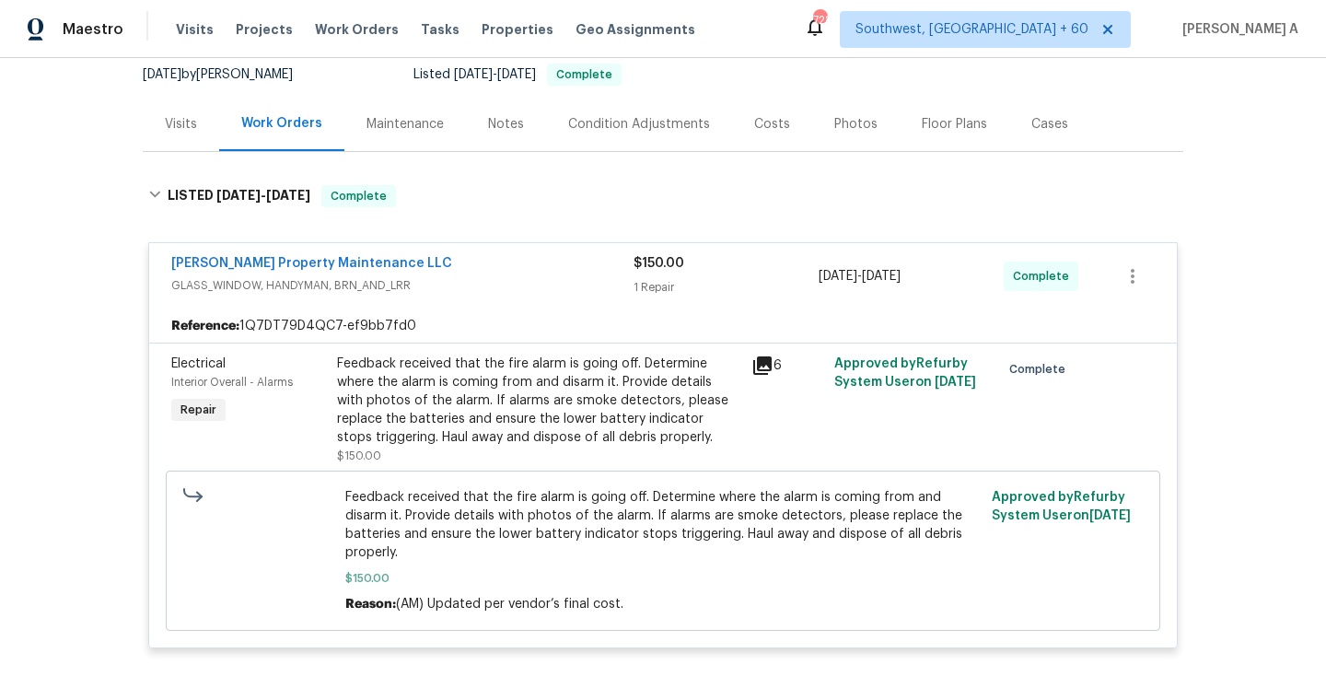
click at [169, 108] on div "Visits" at bounding box center [181, 124] width 76 height 54
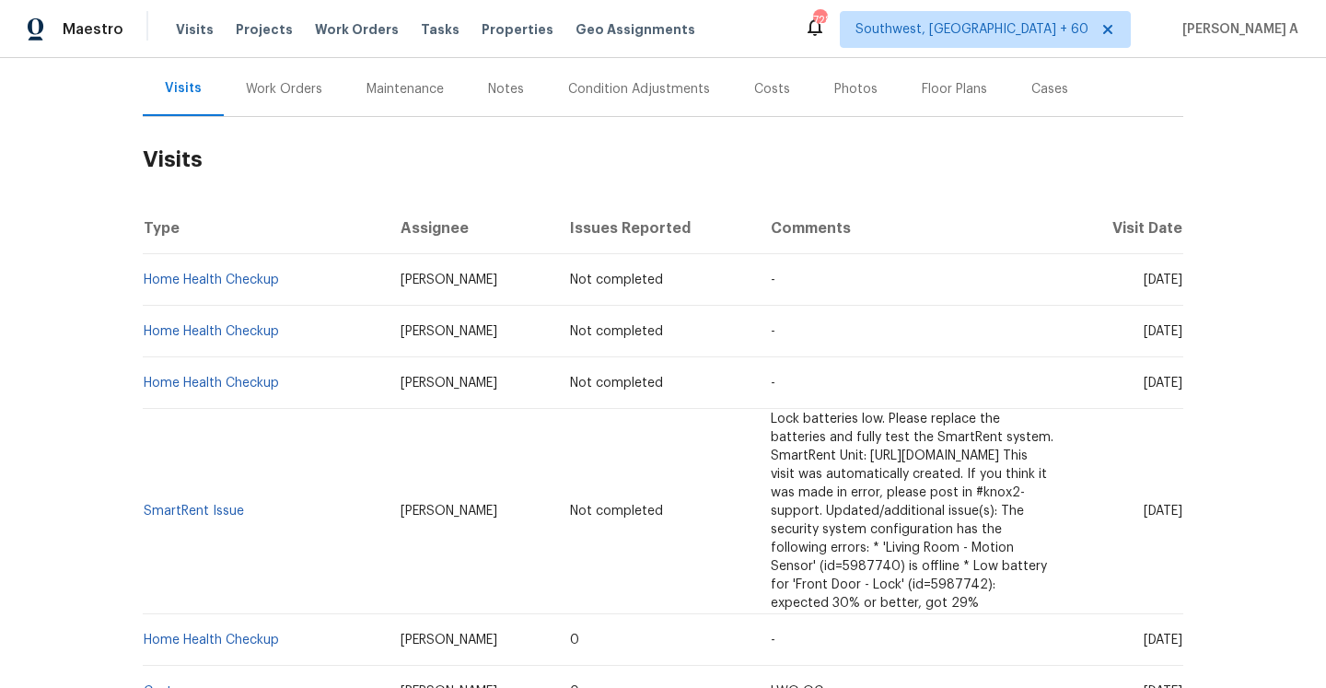
scroll to position [234, 0]
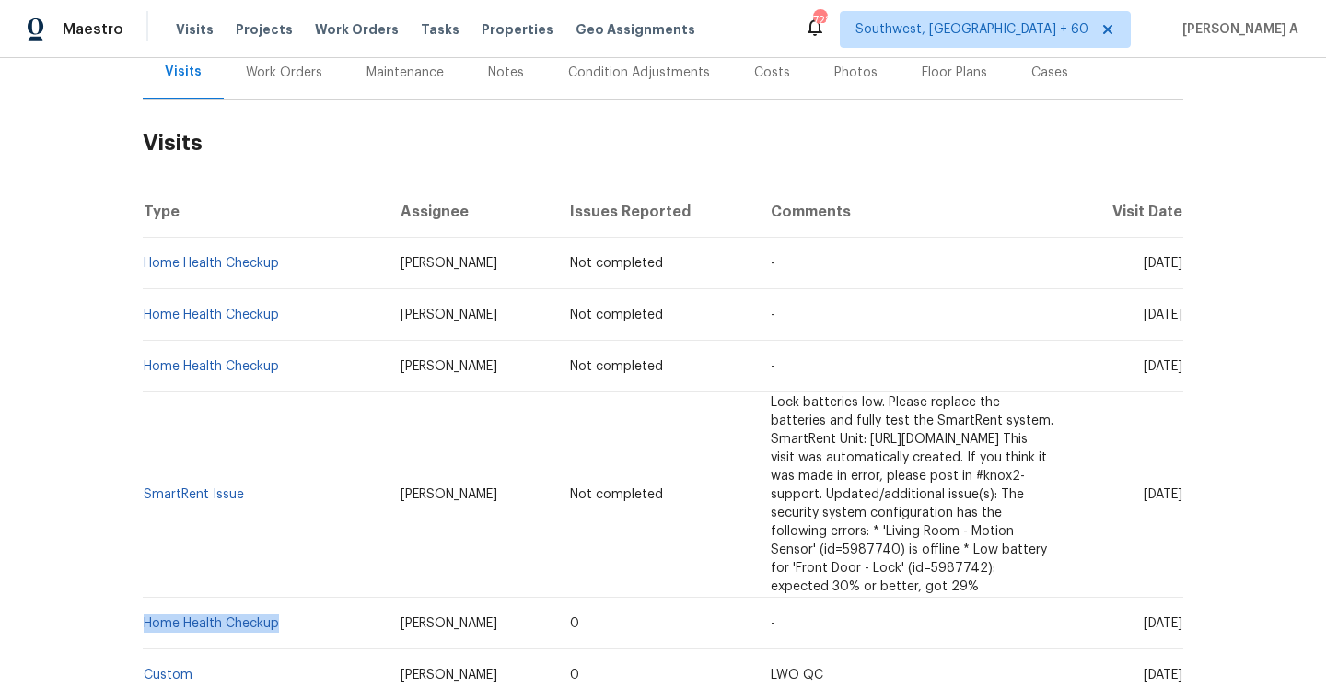
drag, startPoint x: 294, startPoint y: 590, endPoint x: 145, endPoint y: 593, distance: 148.3
click at [145, 598] on td "Home Health Checkup" at bounding box center [264, 624] width 243 height 52
copy link "Home Health Checkup"
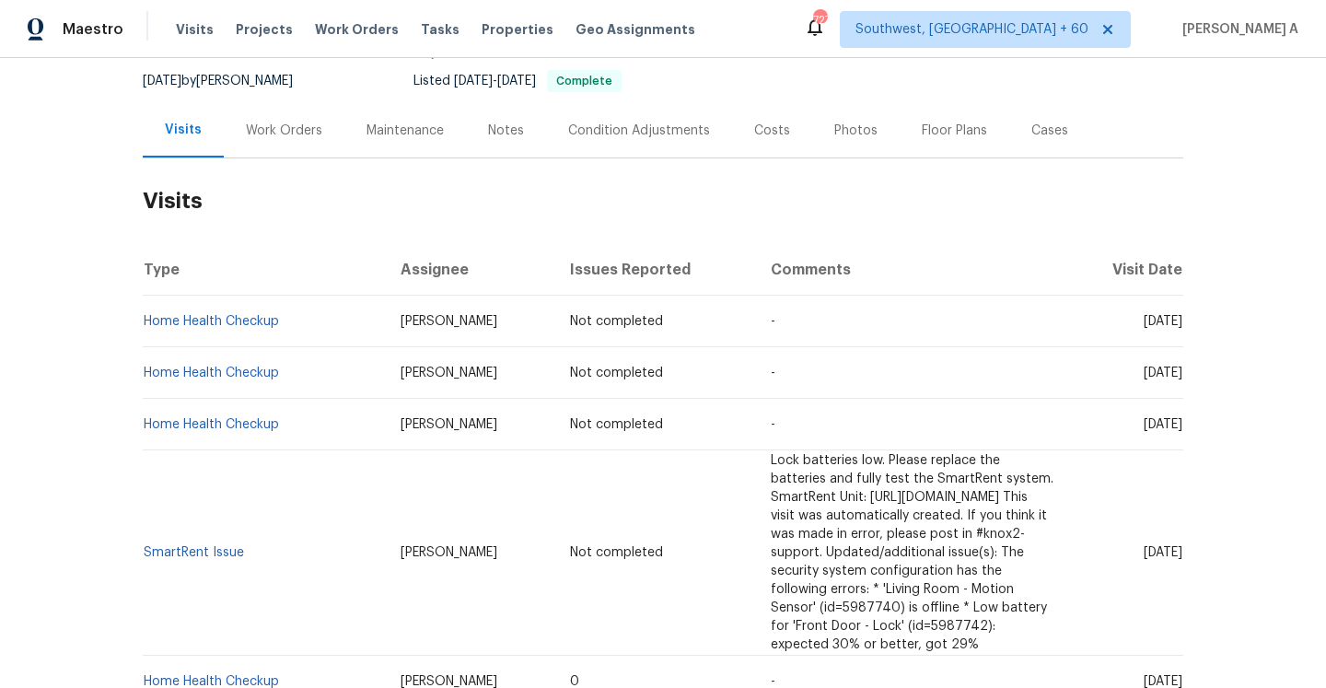
click at [257, 119] on div "Work Orders" at bounding box center [284, 130] width 121 height 54
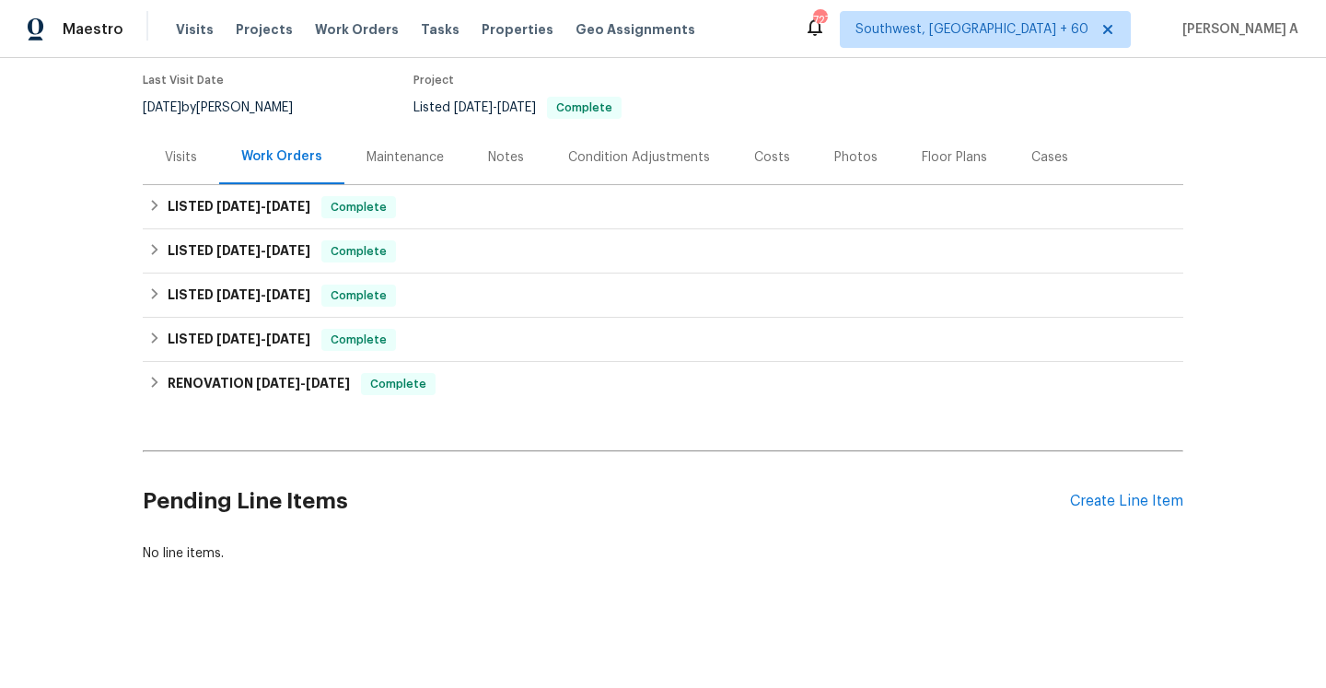
scroll to position [149, 0]
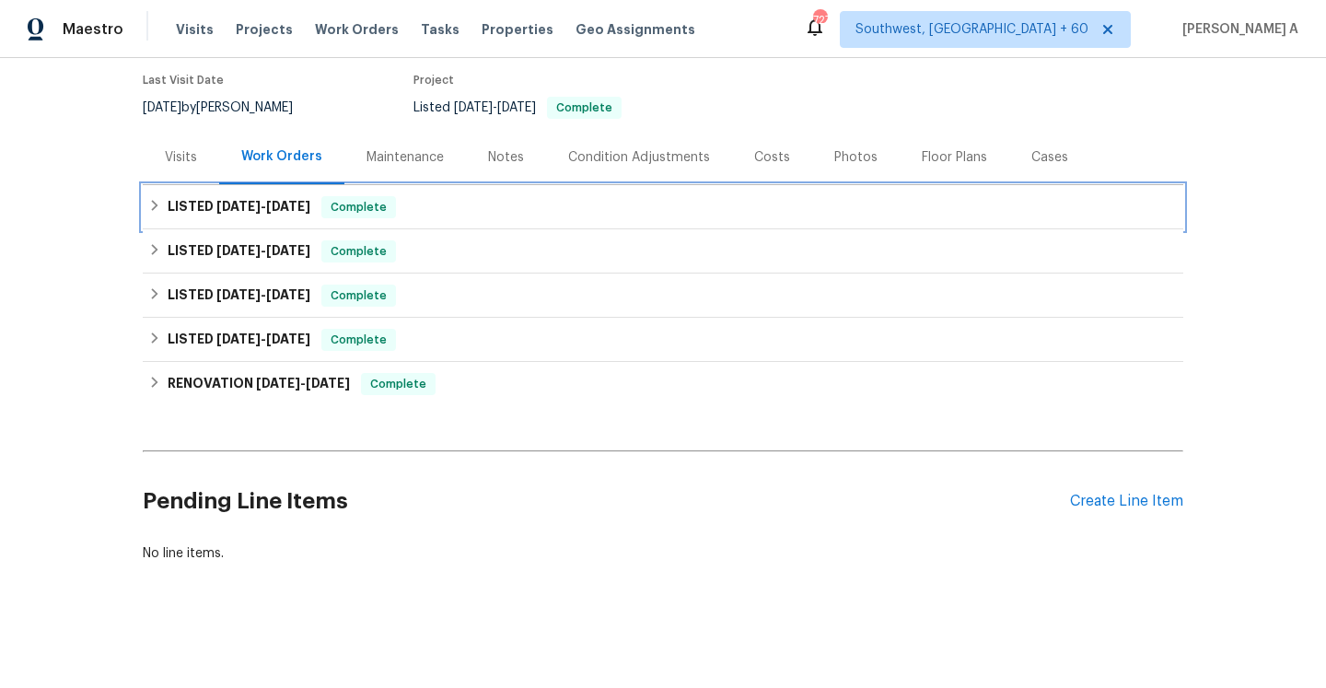
click at [286, 190] on div "LISTED 10/6/25 - 10/8/25 Complete" at bounding box center [663, 207] width 1040 height 44
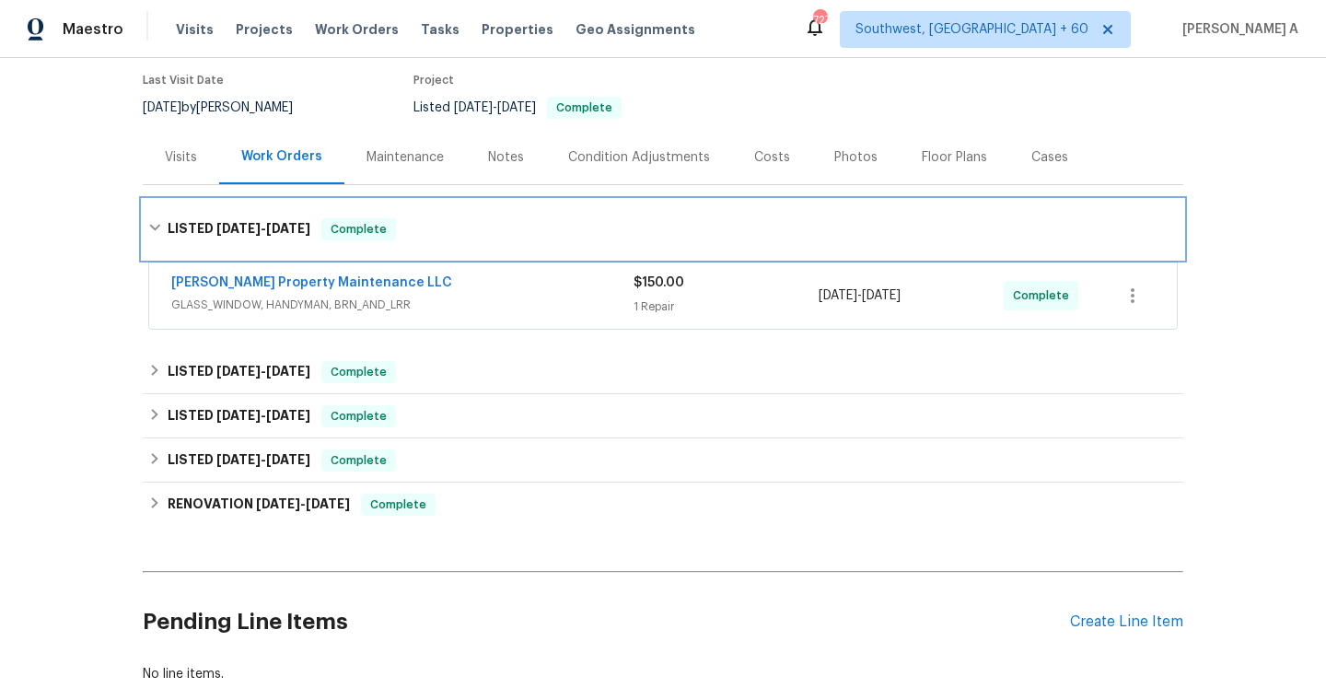
click at [292, 207] on div "LISTED 10/6/25 - 10/8/25 Complete" at bounding box center [663, 229] width 1040 height 59
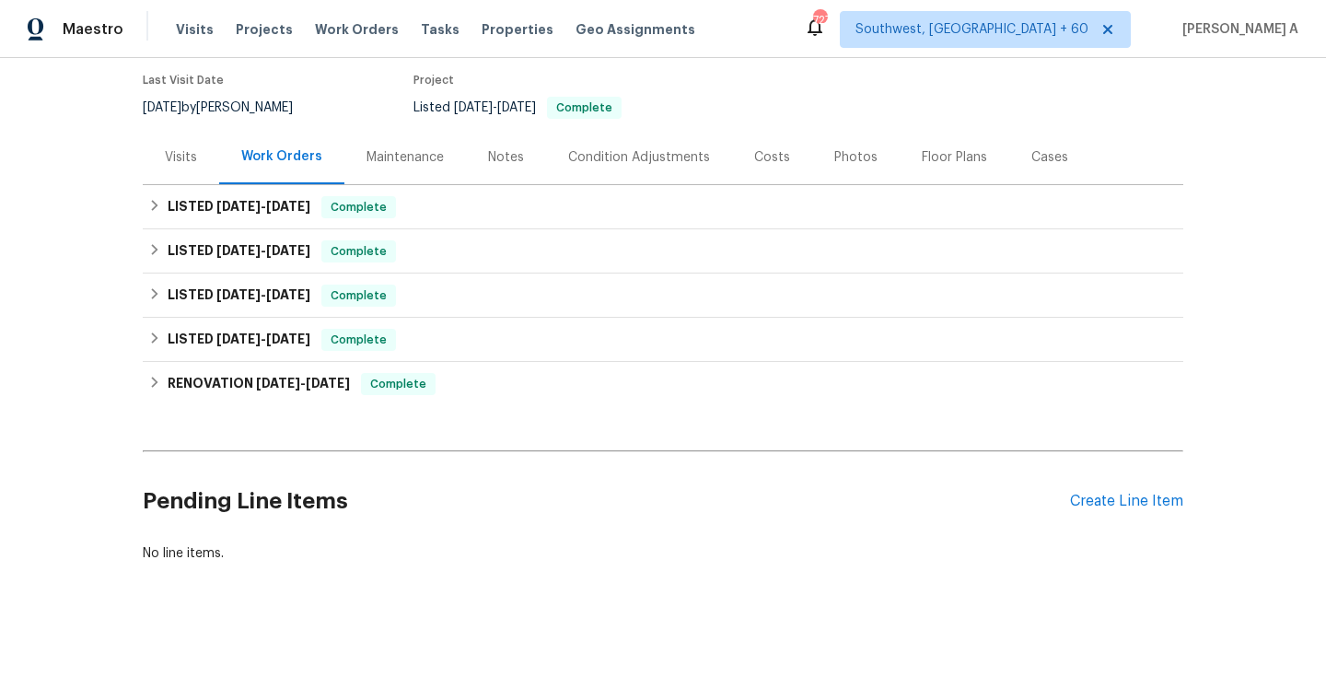
click at [168, 149] on div "Visits" at bounding box center [181, 157] width 32 height 18
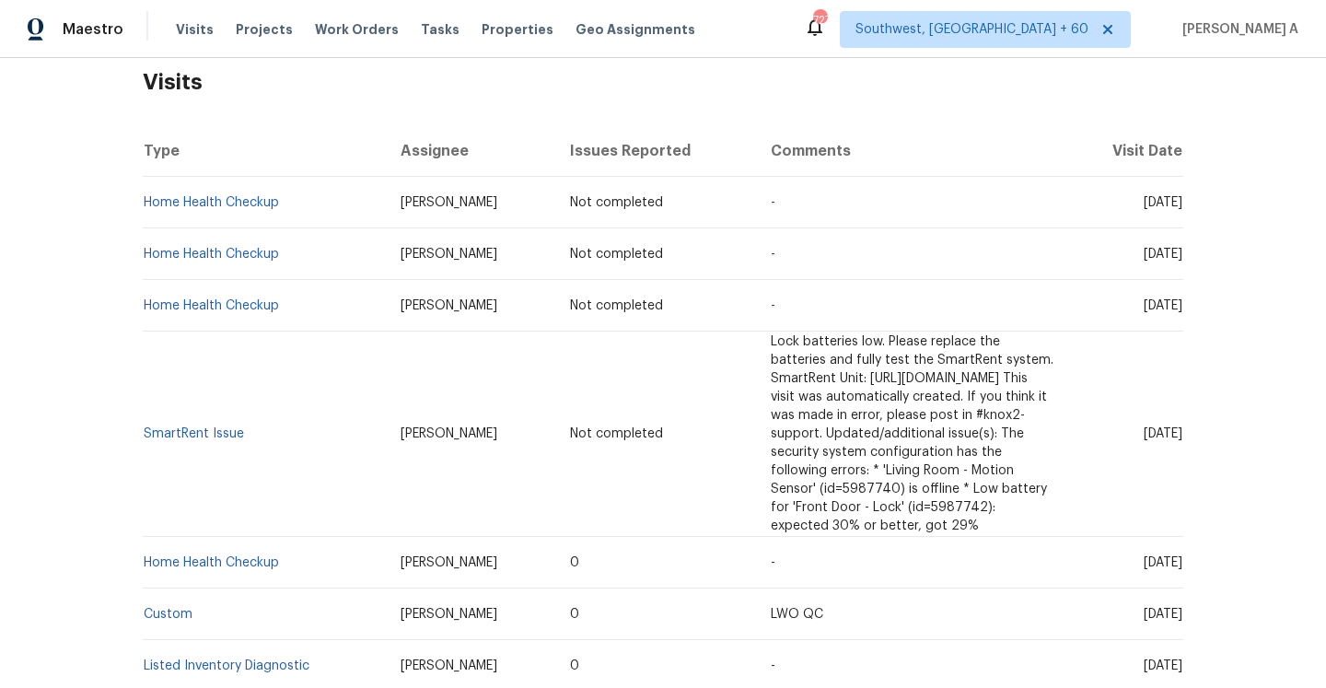
scroll to position [308, 0]
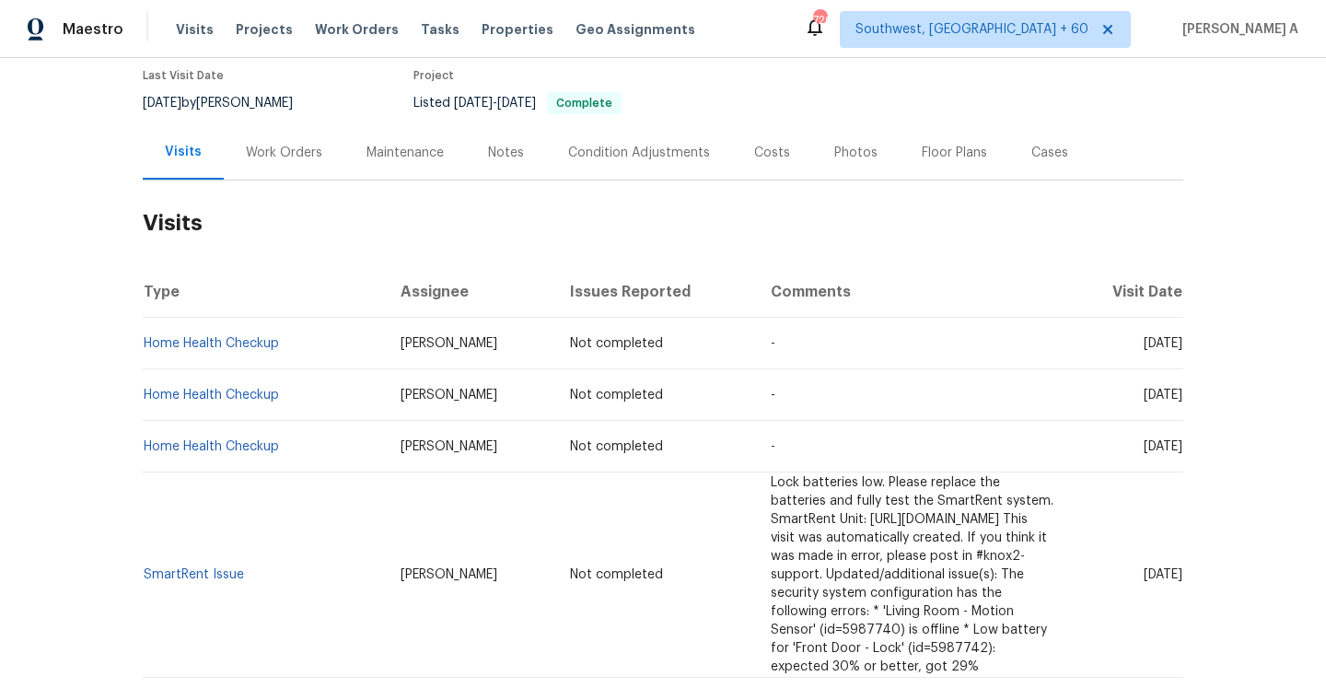
click at [268, 140] on div "Work Orders" at bounding box center [284, 152] width 121 height 54
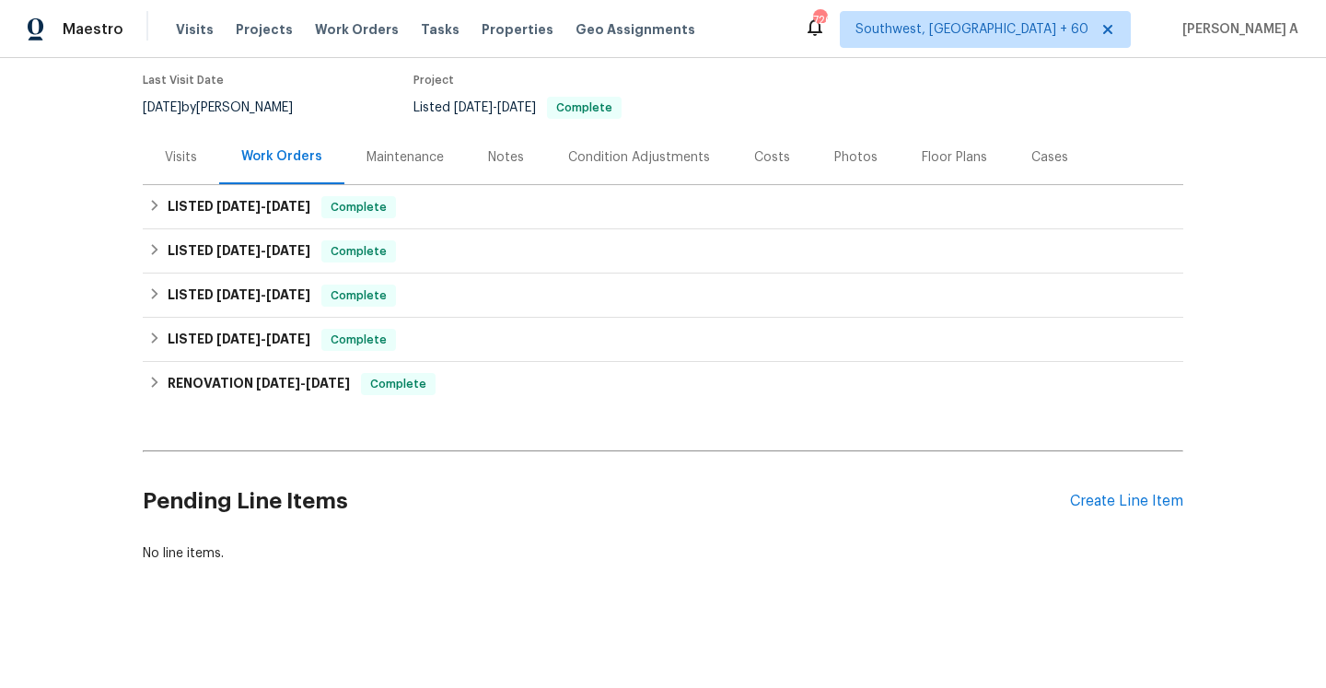
scroll to position [149, 0]
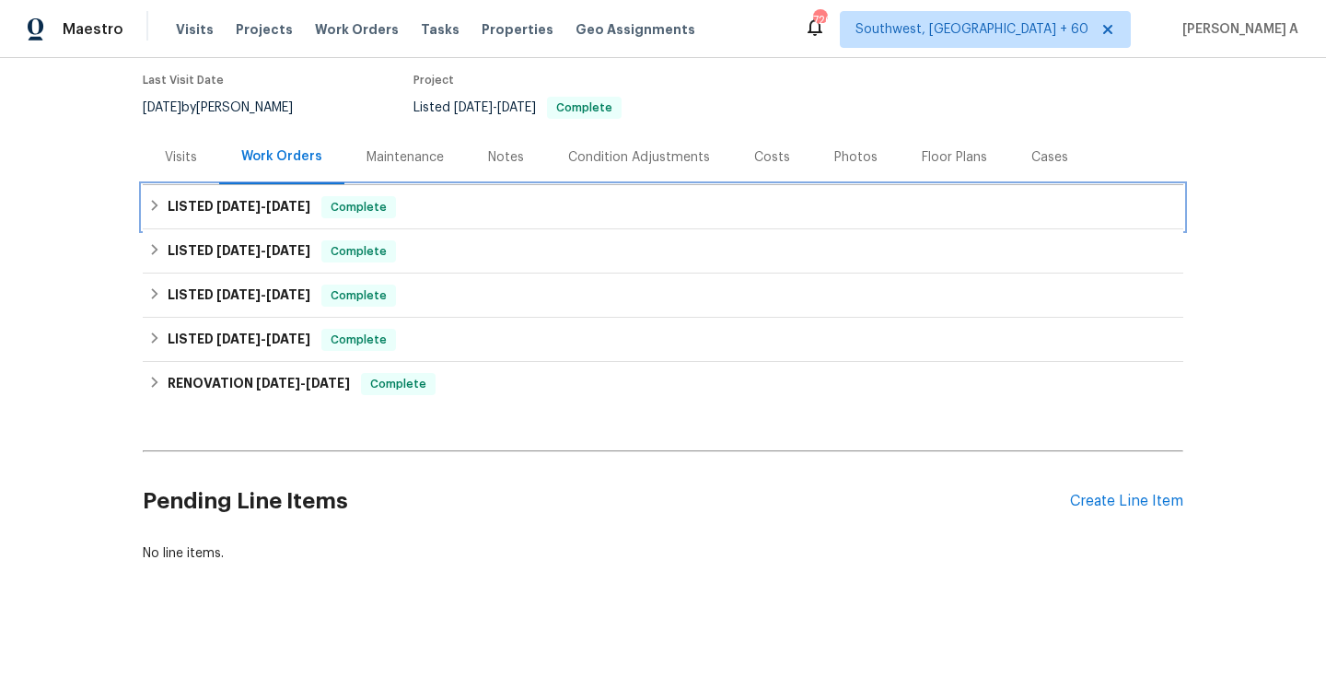
click at [283, 213] on h6 "LISTED 10/6/25 - 10/8/25" at bounding box center [239, 207] width 143 height 22
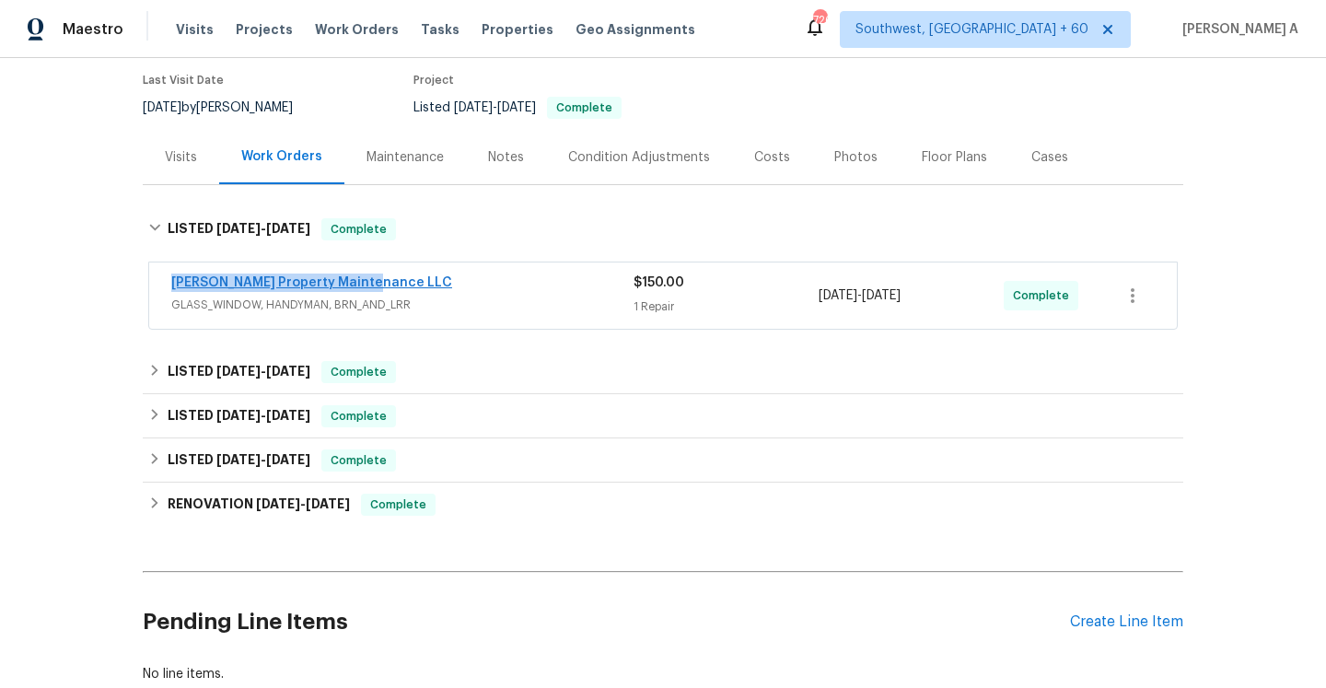
drag, startPoint x: 377, startPoint y: 287, endPoint x: 175, endPoint y: 286, distance: 202.6
click at [175, 286] on div "Glen Property Maintenance LLC" at bounding box center [402, 284] width 462 height 22
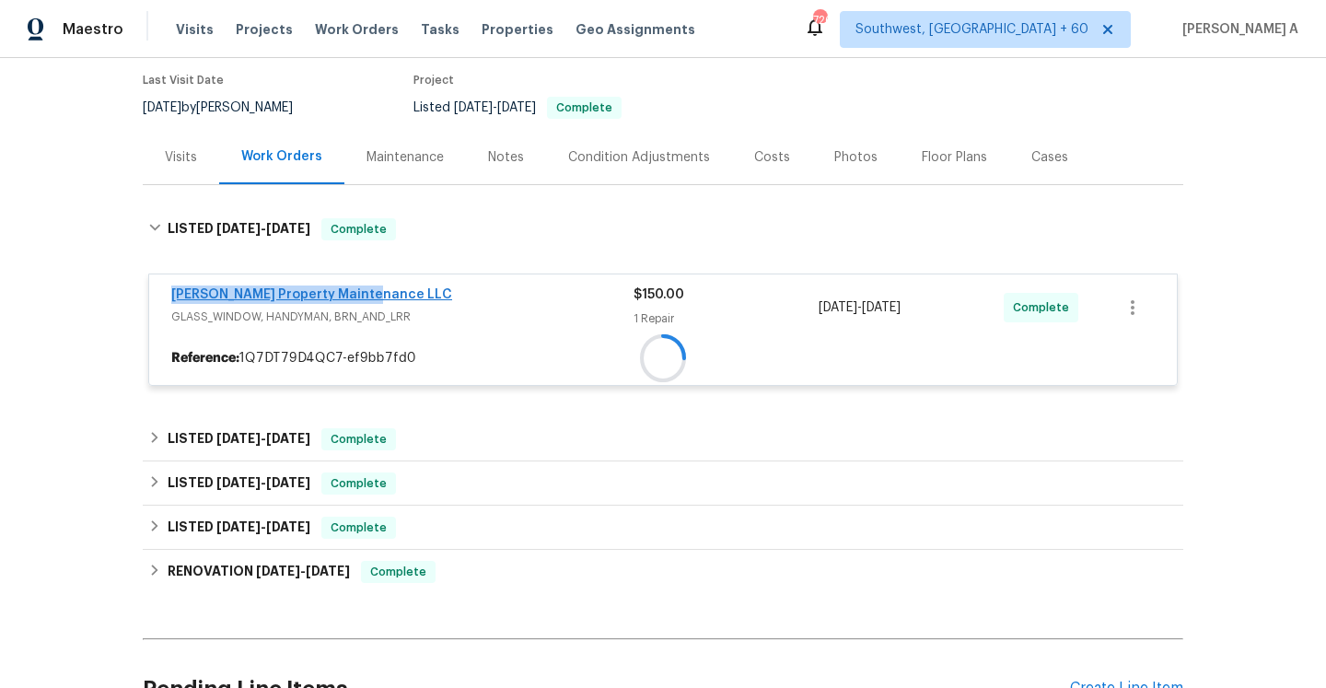
copy link "Glen Property Maintenance LLC"
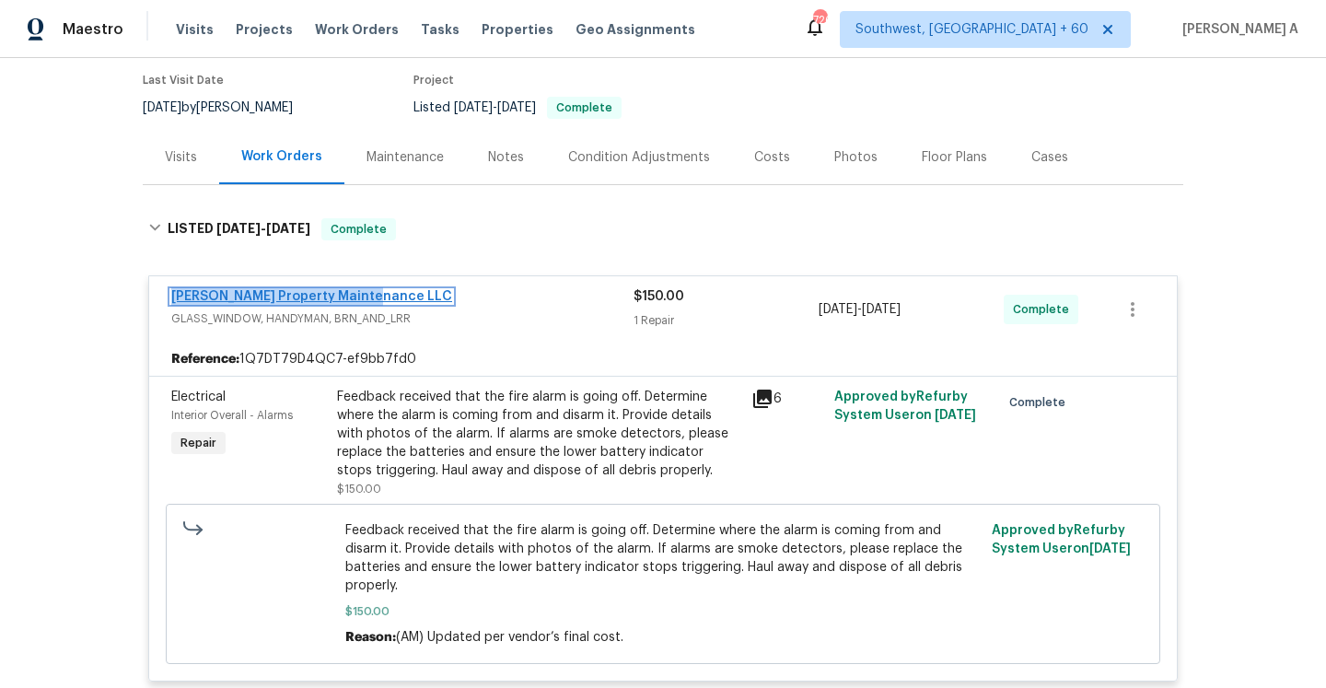
click at [353, 295] on link "Glen Property Maintenance LLC" at bounding box center [311, 296] width 281 height 13
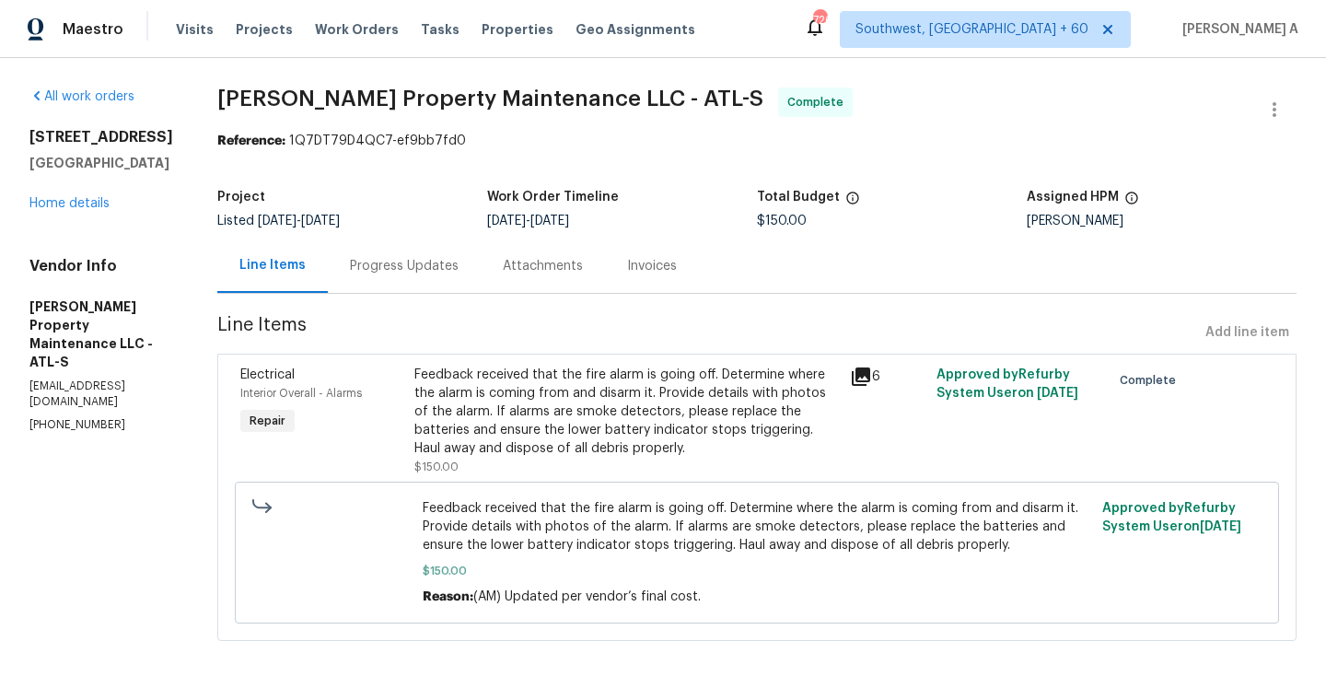
click at [507, 361] on div "Feedback received that the fire alarm is going off. Determine where the alarm i…" at bounding box center [626, 421] width 435 height 122
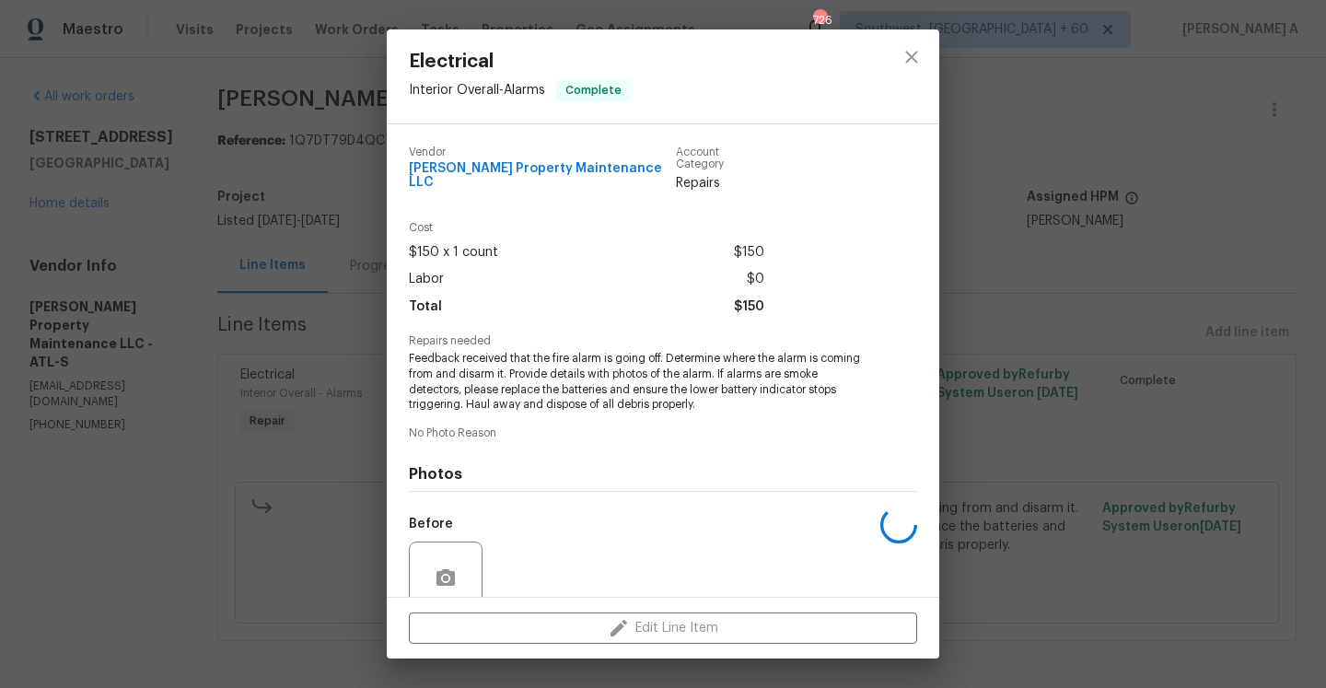
scroll to position [145, 0]
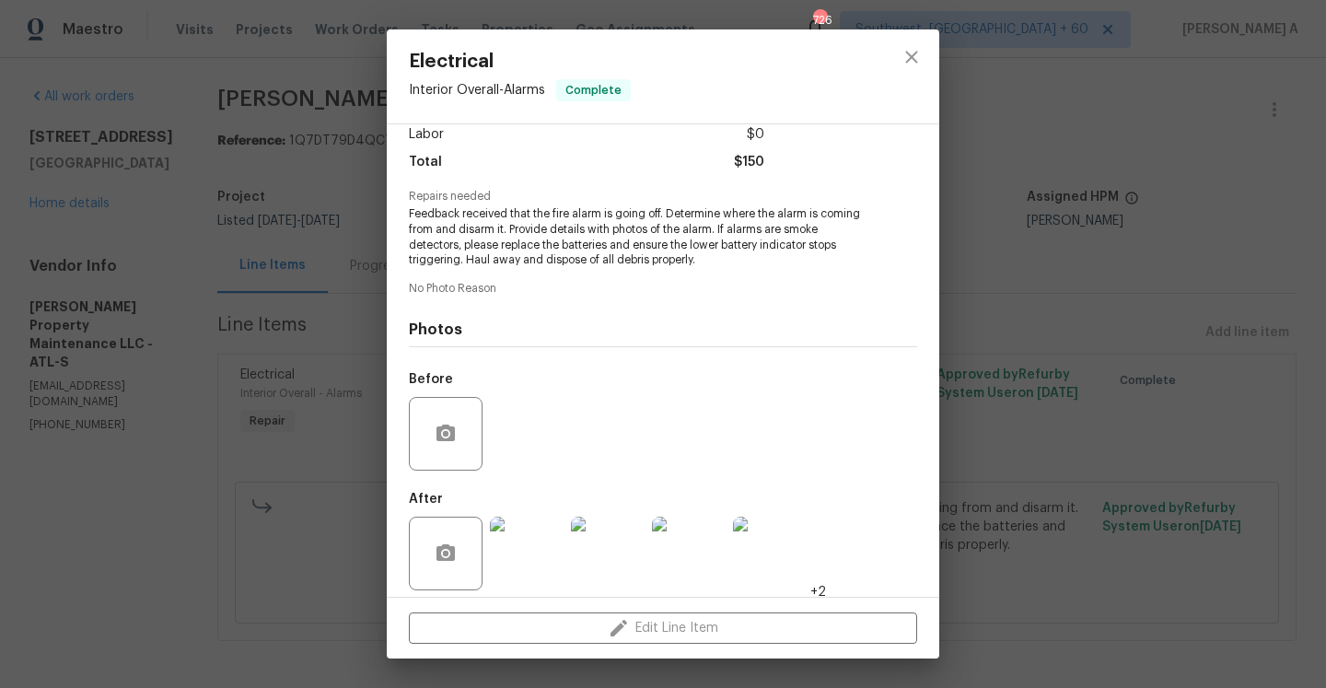
click at [531, 533] on img at bounding box center [527, 554] width 74 height 74
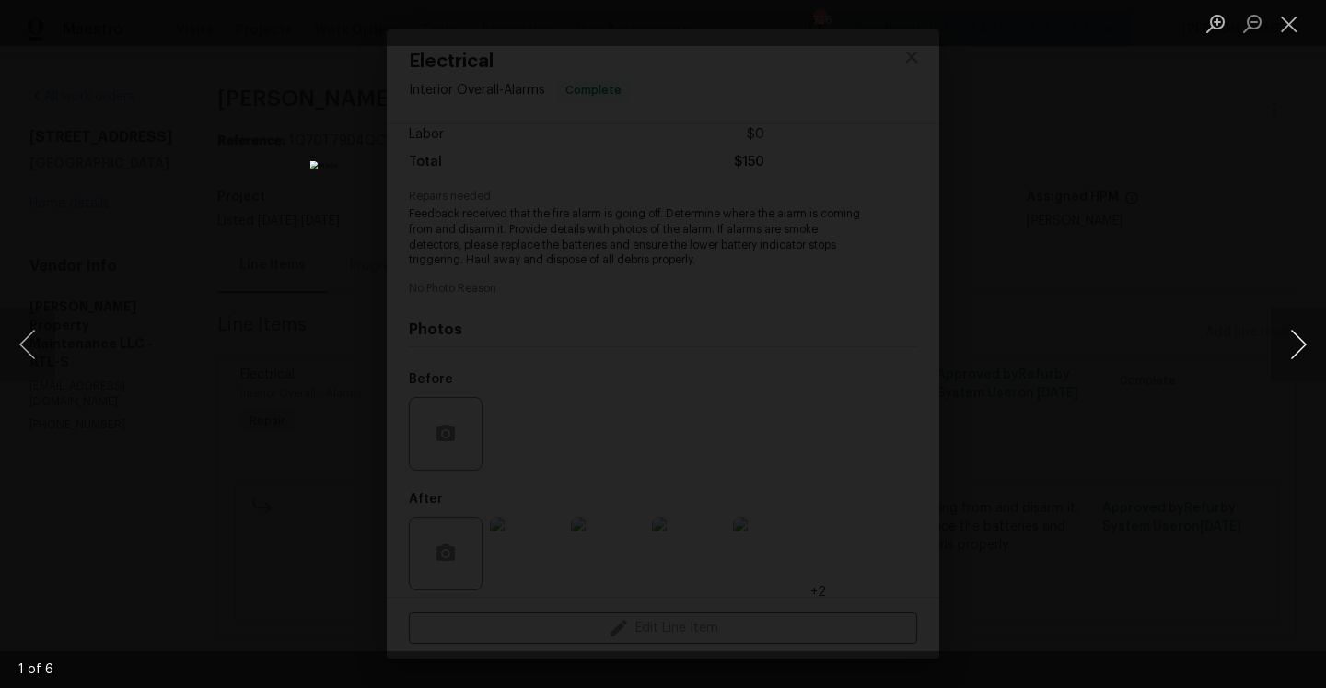
click at [1306, 339] on button "Next image" at bounding box center [1298, 345] width 55 height 74
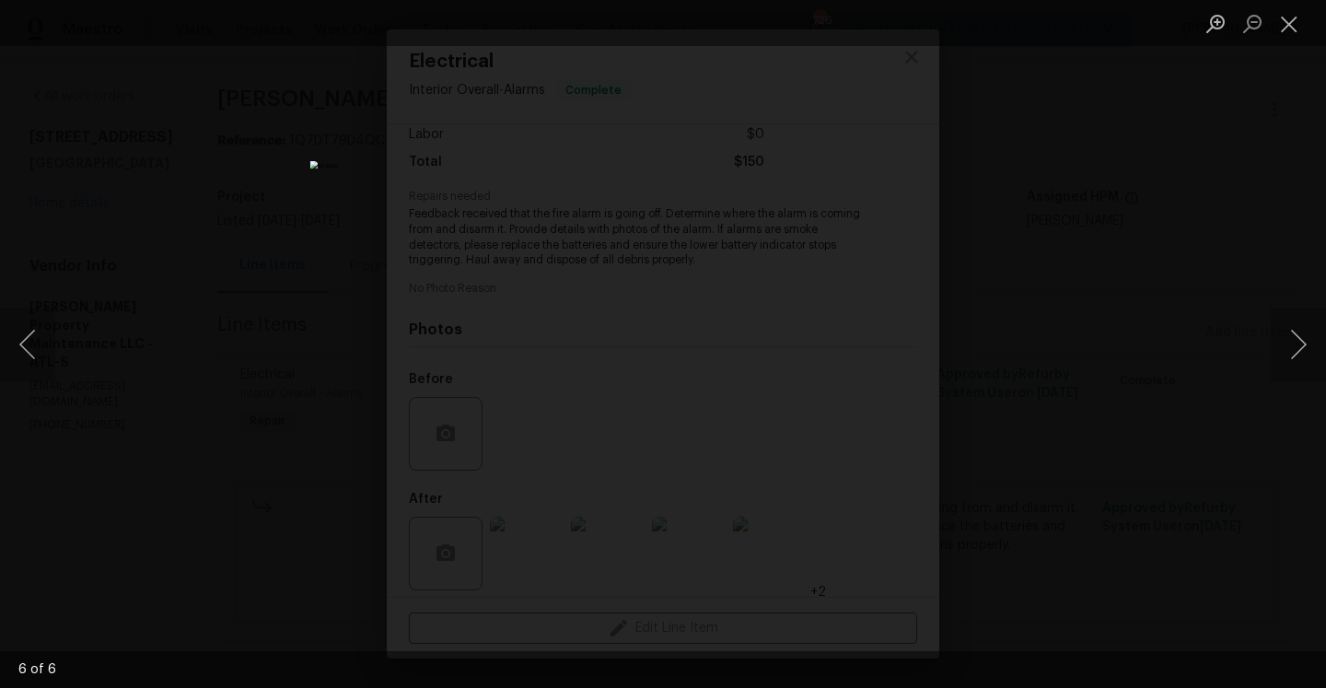
click at [1200, 288] on div "Lightbox" at bounding box center [663, 344] width 1326 height 688
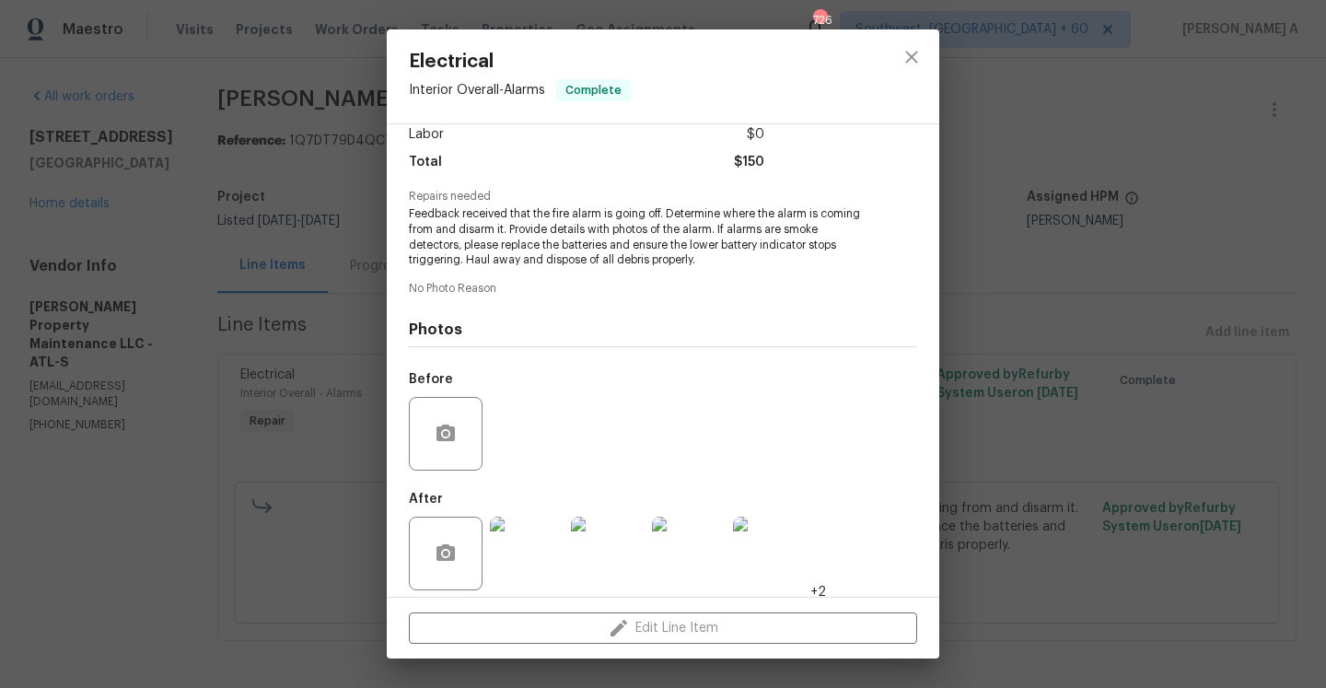
click at [1001, 293] on div "Electrical Interior Overall - Alarms Complete Vendor Glen Property Maintenance …" at bounding box center [663, 344] width 1326 height 688
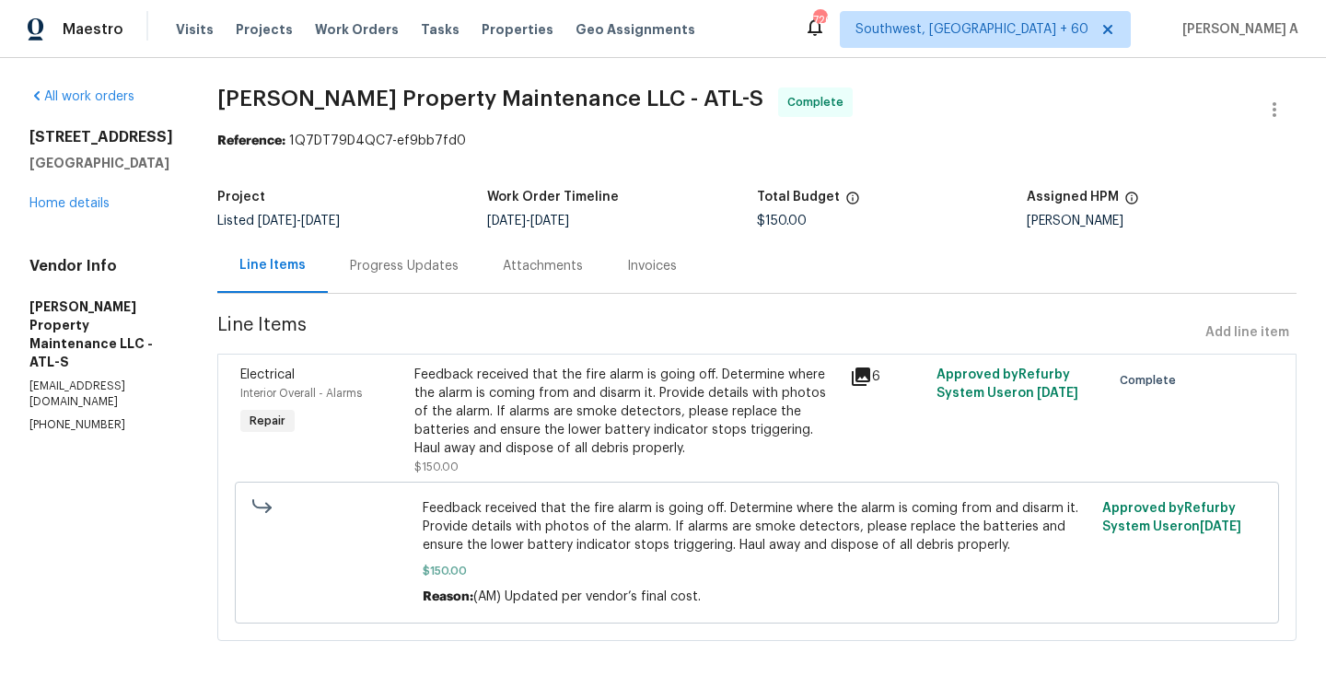
click at [385, 261] on div "Progress Updates" at bounding box center [404, 266] width 109 height 18
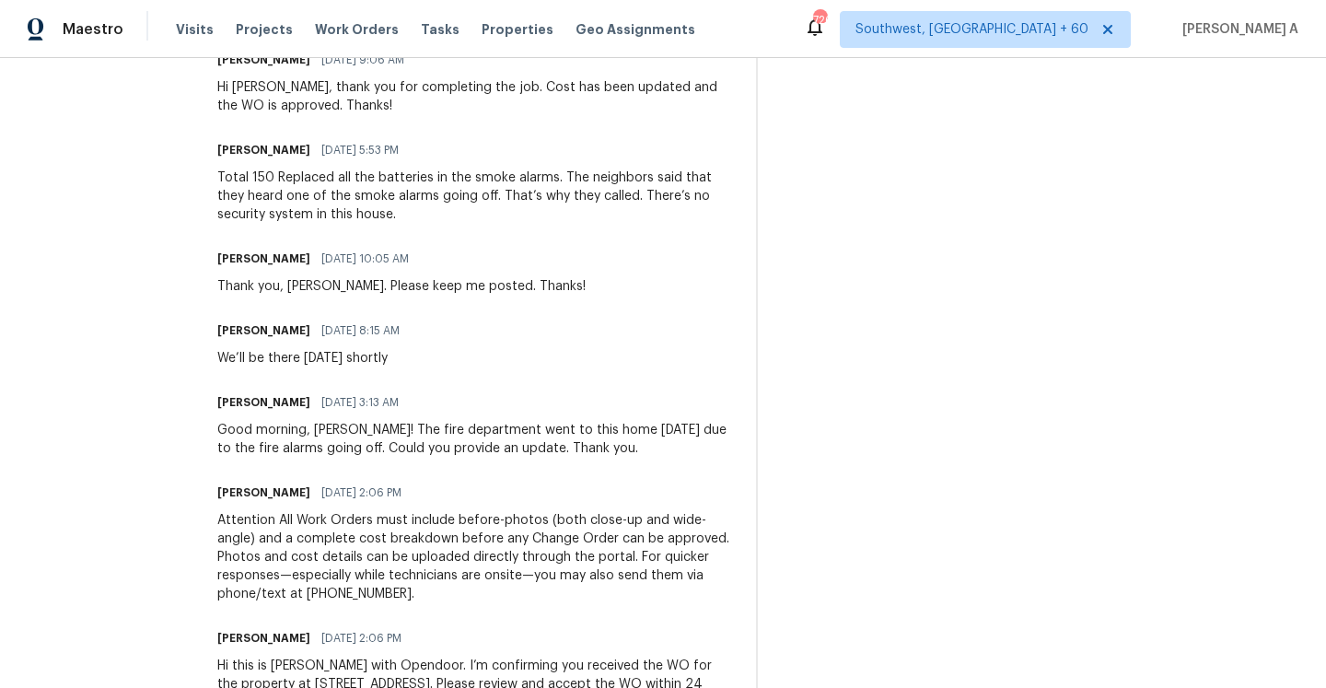
scroll to position [609, 0]
drag, startPoint x: 280, startPoint y: 180, endPoint x: 556, endPoint y: 181, distance: 276.2
click at [556, 181] on div "Total 150 Replaced all the batteries in the smoke alarms. The neighbors said th…" at bounding box center [475, 195] width 517 height 55
copy div "Replaced all the batteries in the smoke alarms"
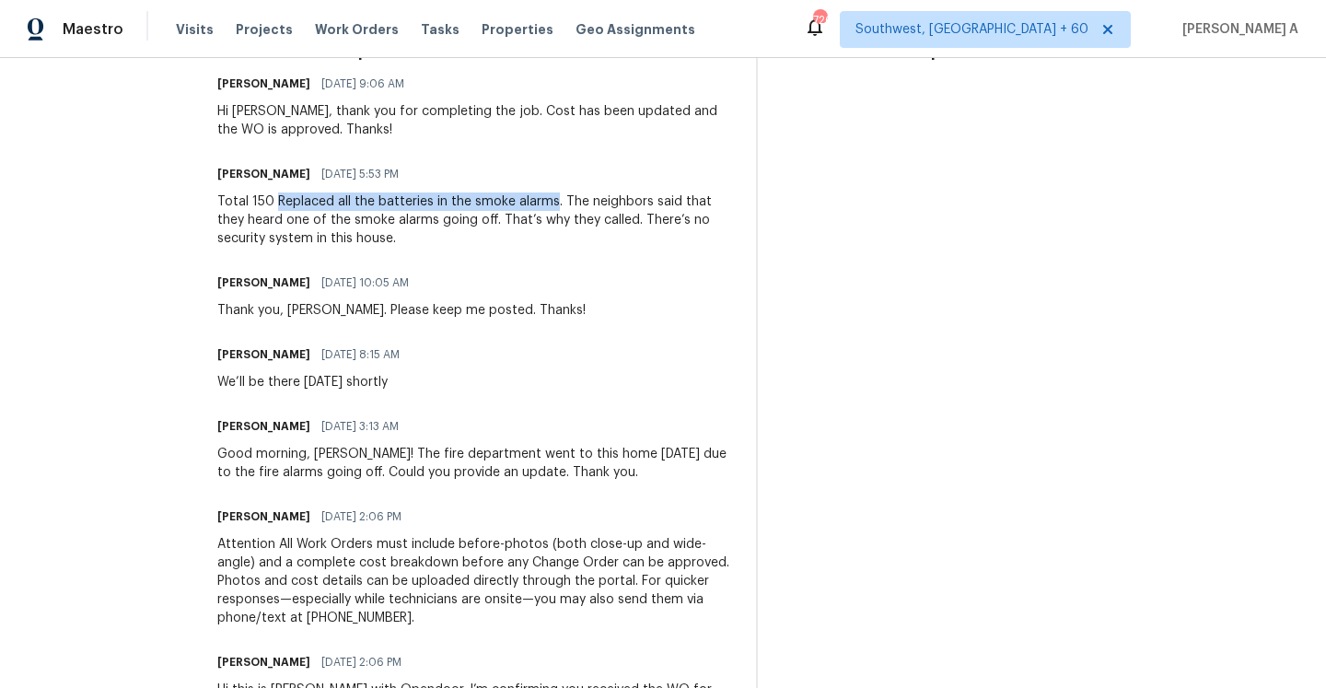
scroll to position [575, 0]
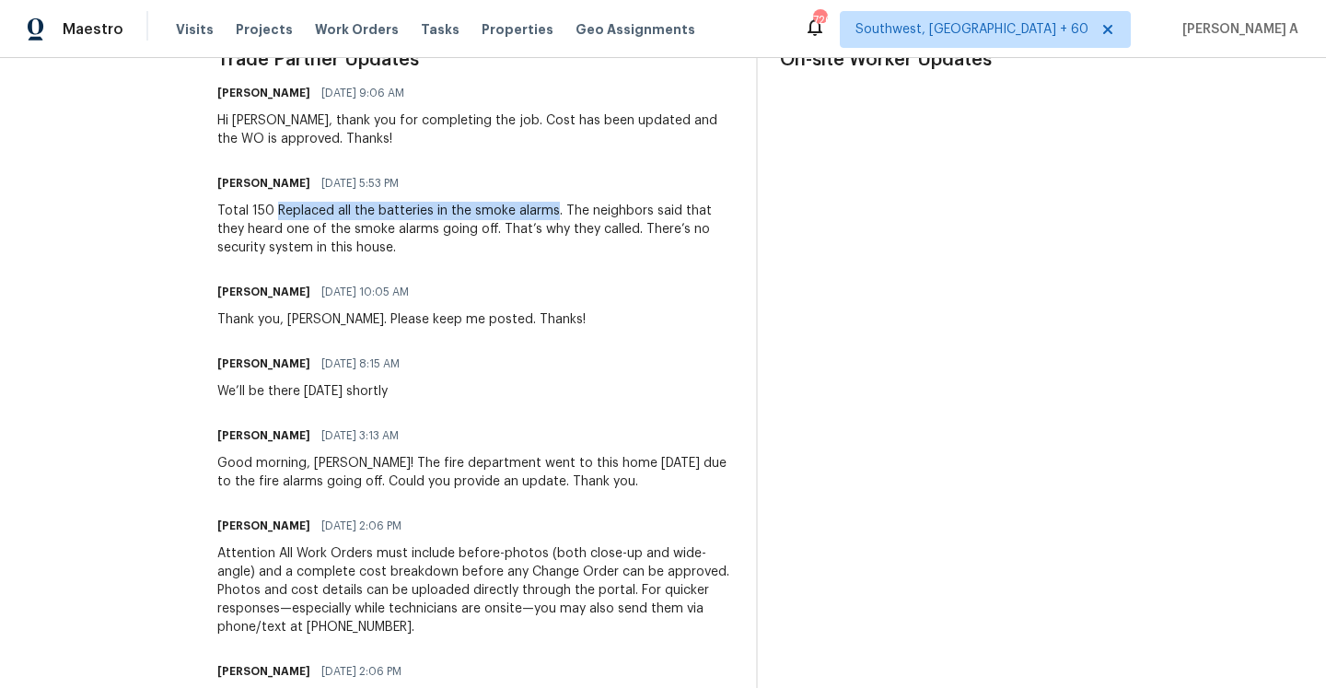
copy div "Replaced all the batteries in the smoke alarms"
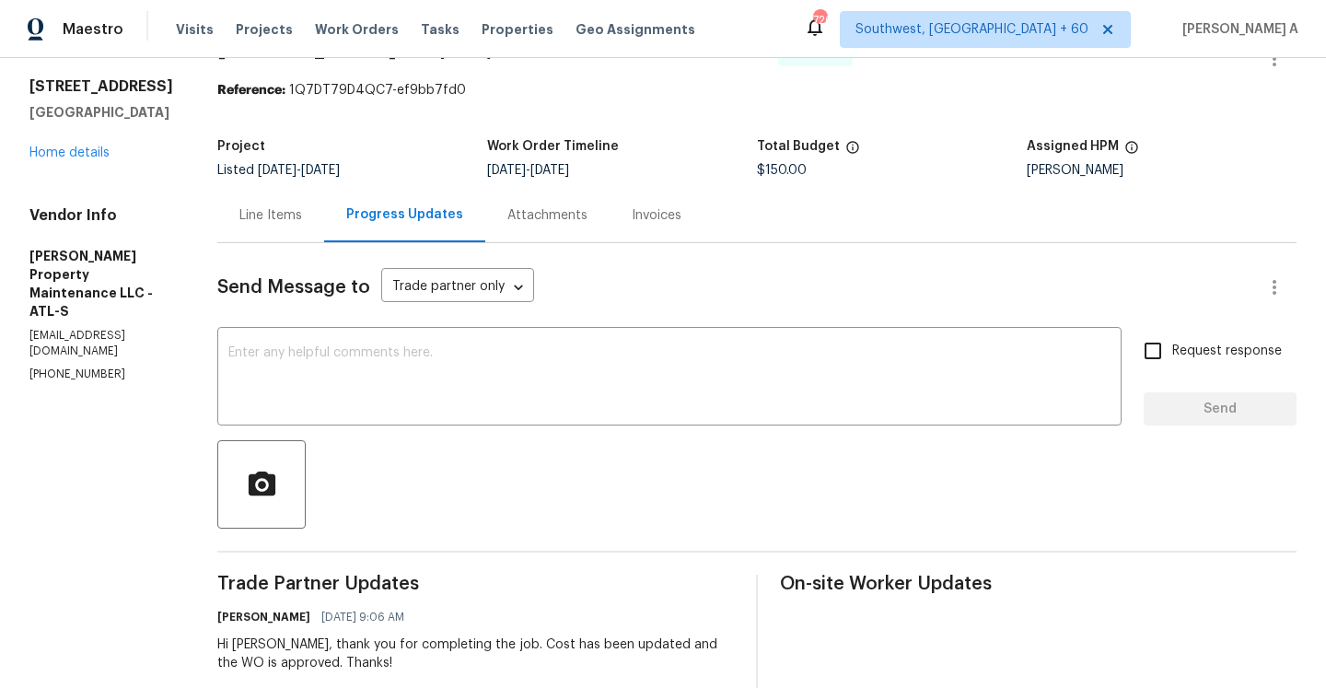
scroll to position [30, 0]
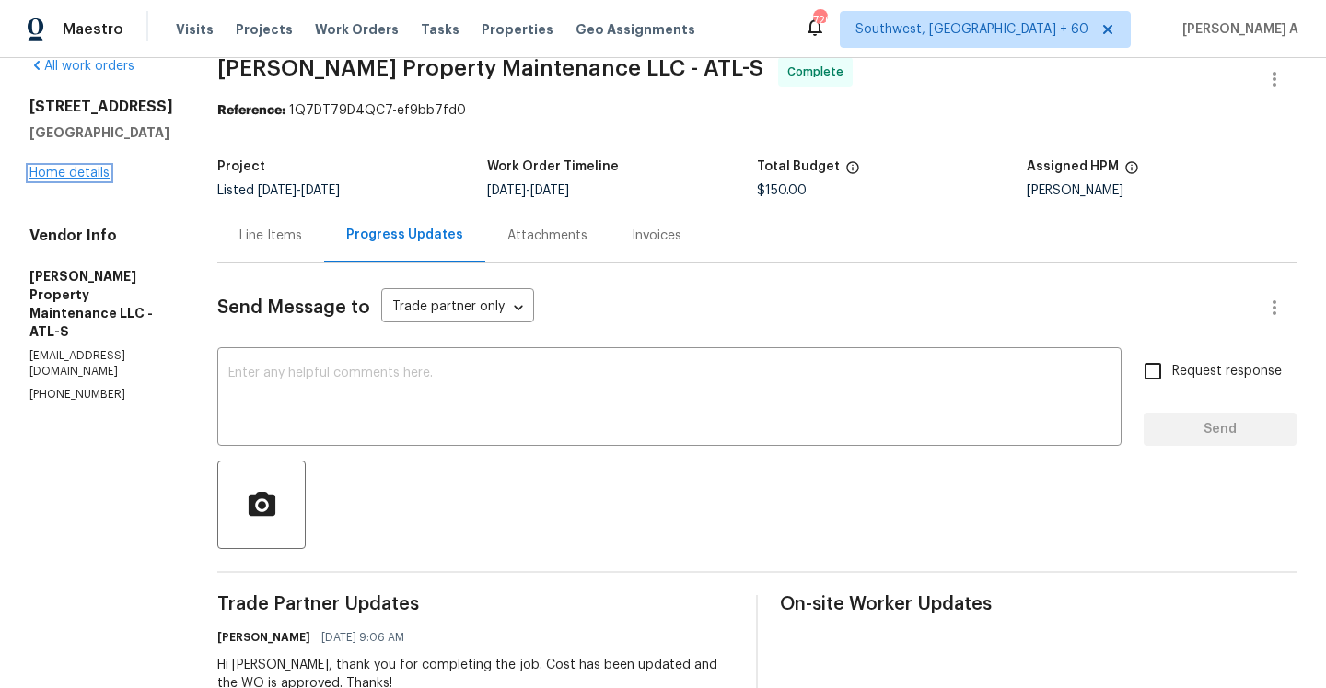
click at [104, 180] on link "Home details" at bounding box center [69, 173] width 80 height 13
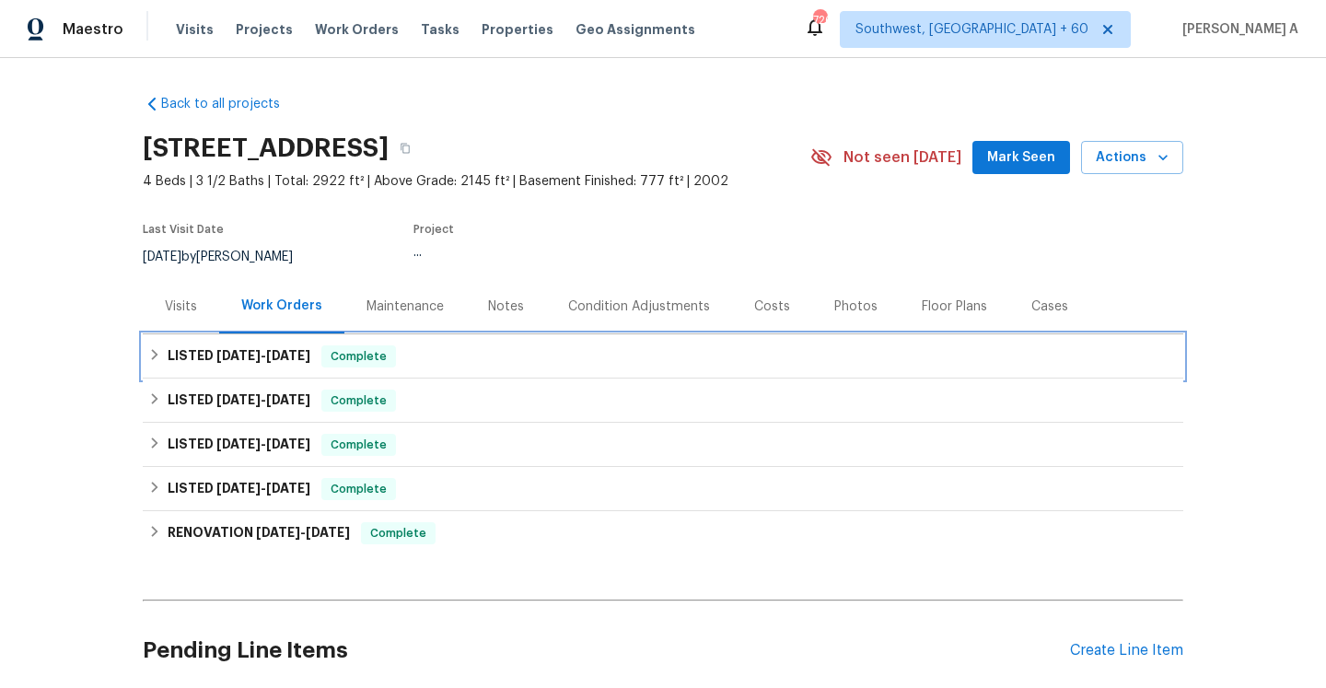
click at [310, 358] on span "10/8/25" at bounding box center [288, 355] width 44 height 13
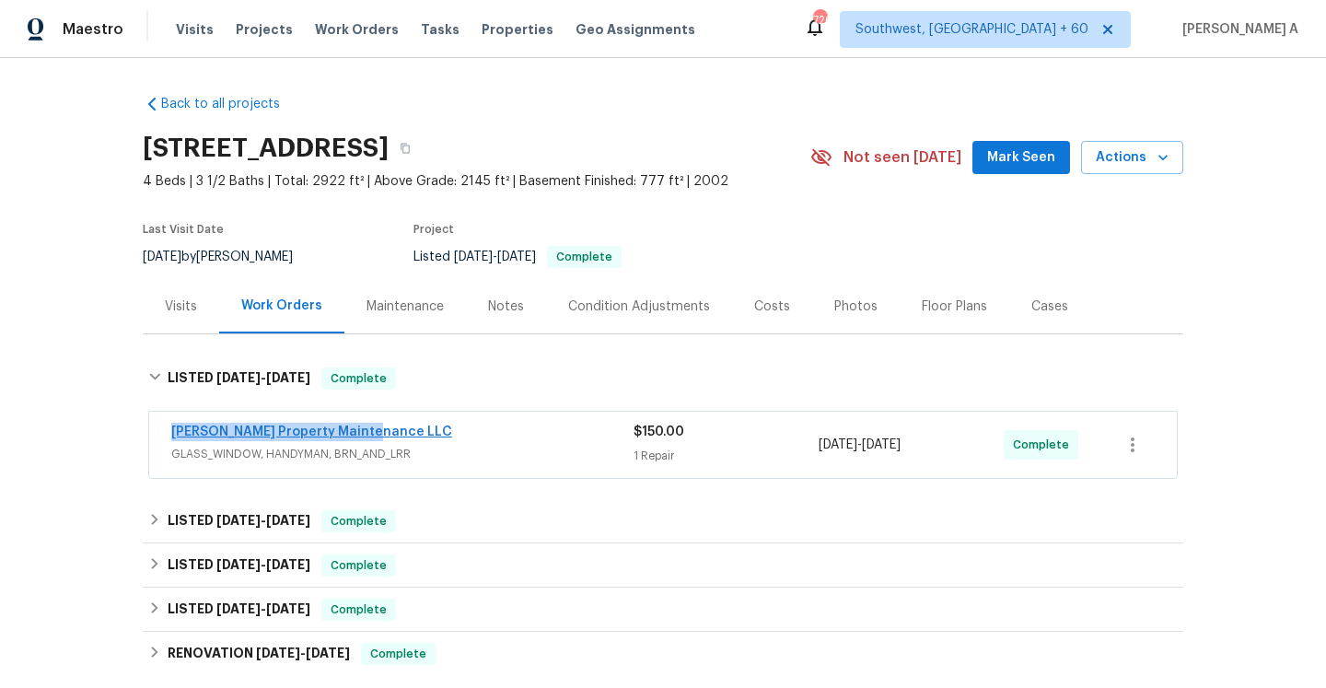
drag, startPoint x: 377, startPoint y: 435, endPoint x: 176, endPoint y: 434, distance: 200.7
click at [176, 434] on div "Glen Property Maintenance LLC" at bounding box center [402, 434] width 462 height 22
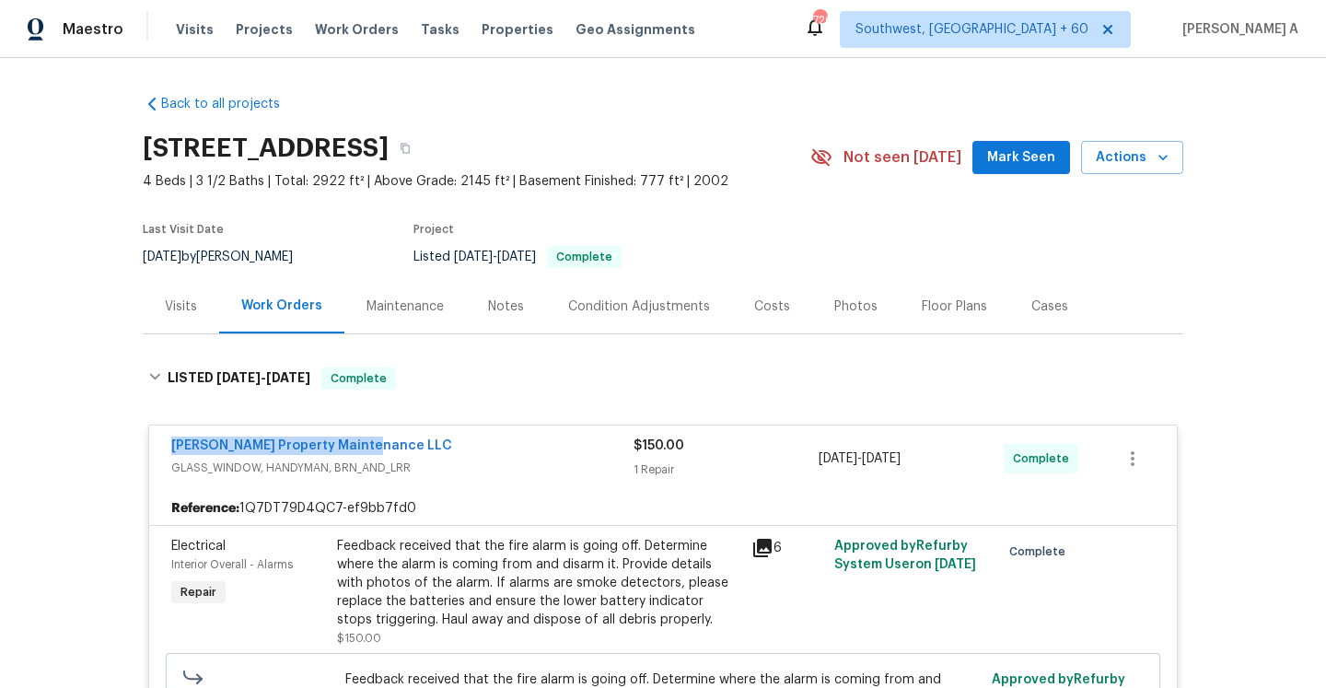
copy link "Glen Property Maintenance LLC"
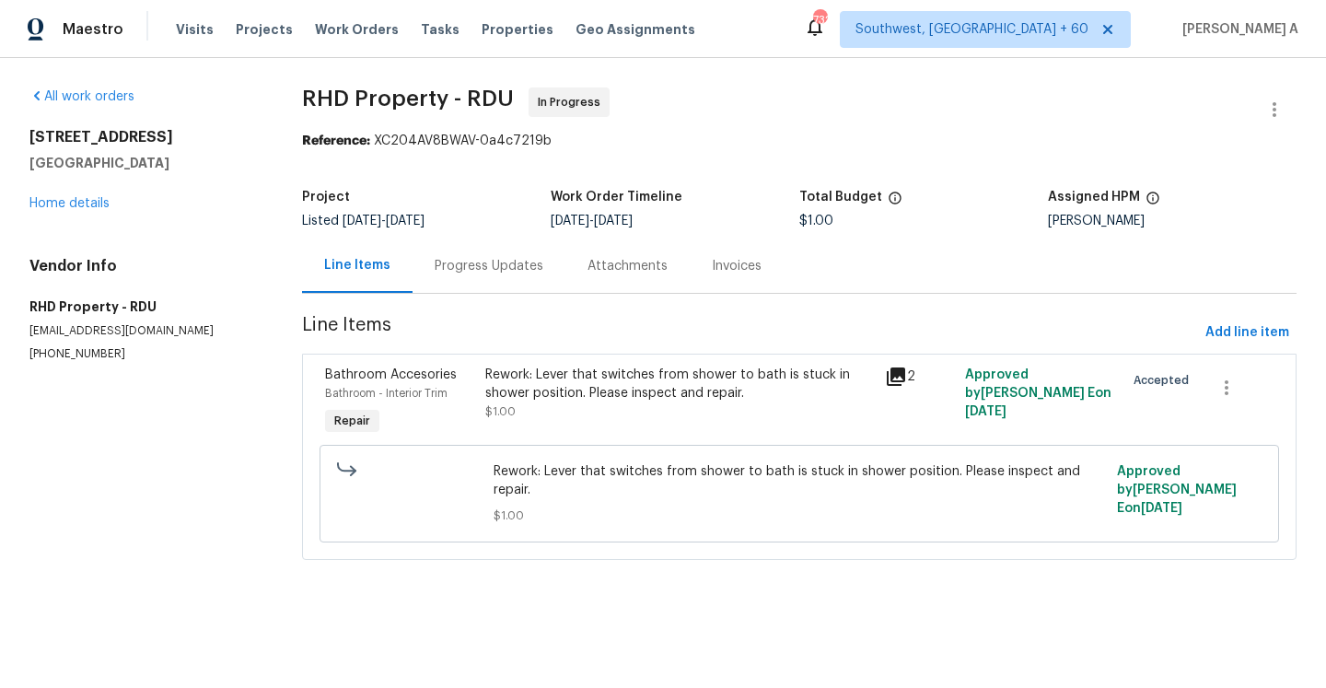
click at [464, 267] on div "Progress Updates" at bounding box center [489, 266] width 109 height 18
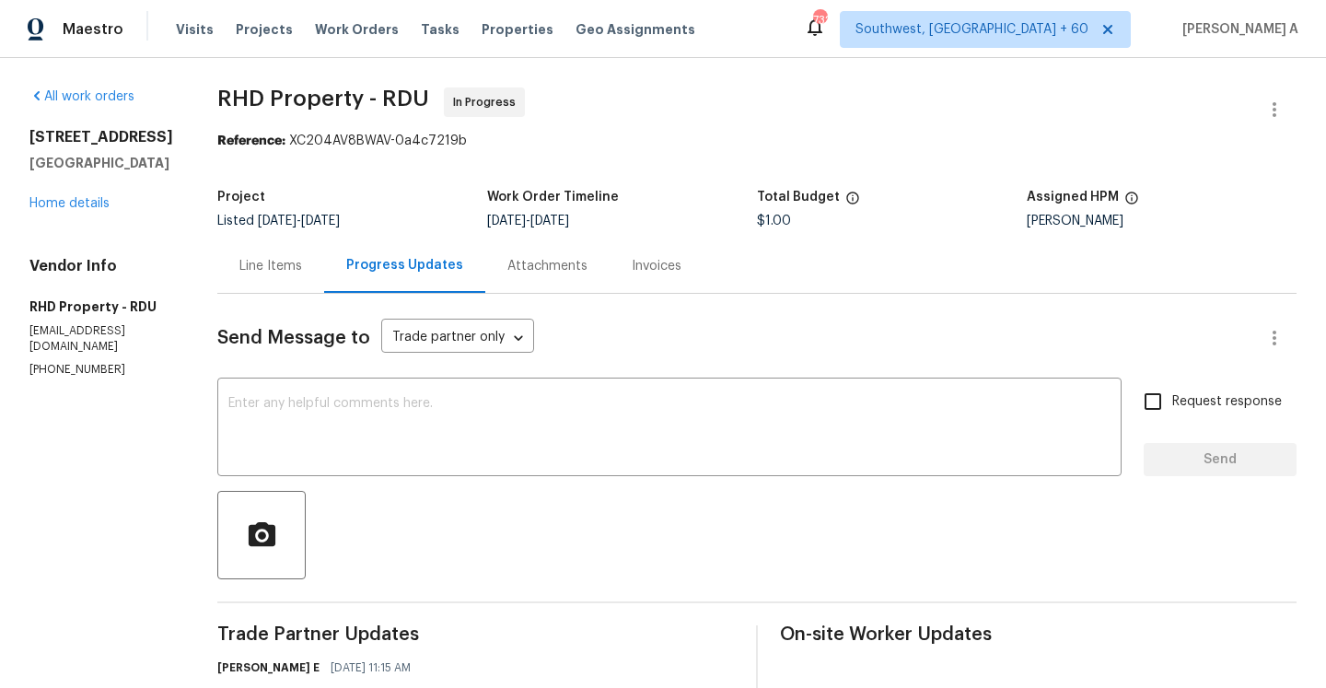
click at [307, 283] on div "Line Items" at bounding box center [270, 265] width 107 height 54
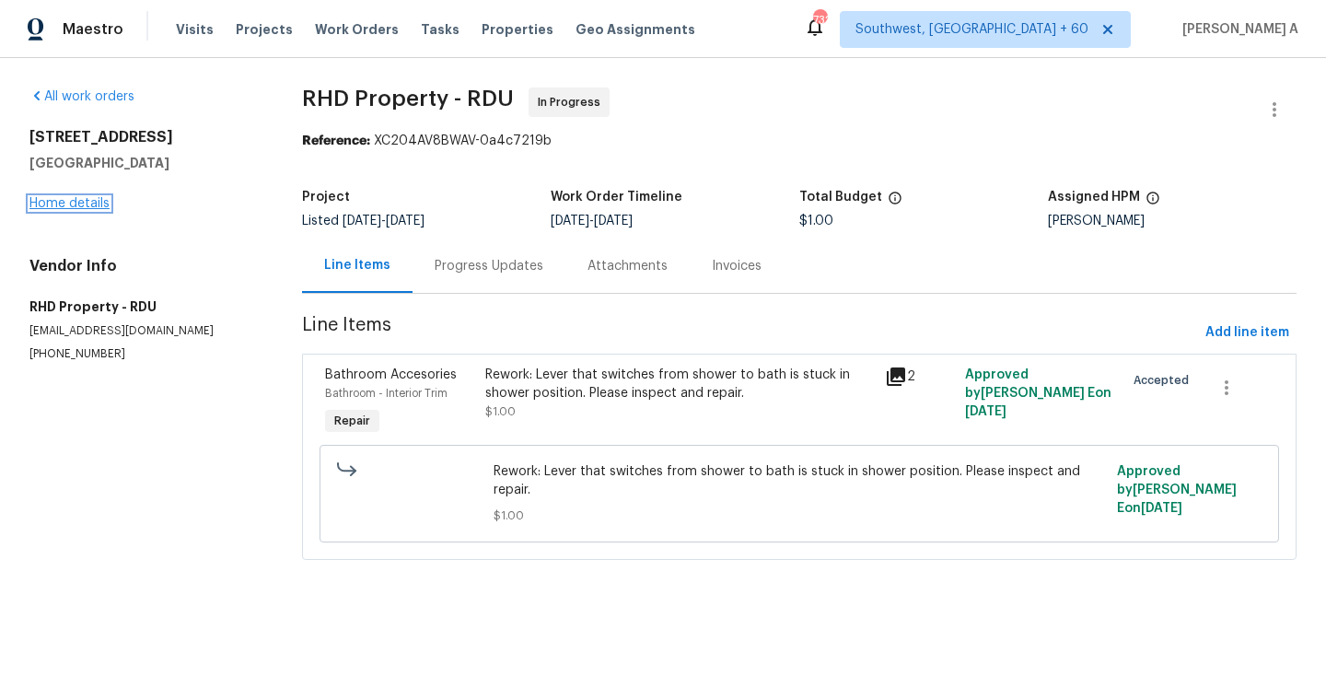
click at [84, 202] on link "Home details" at bounding box center [69, 203] width 80 height 13
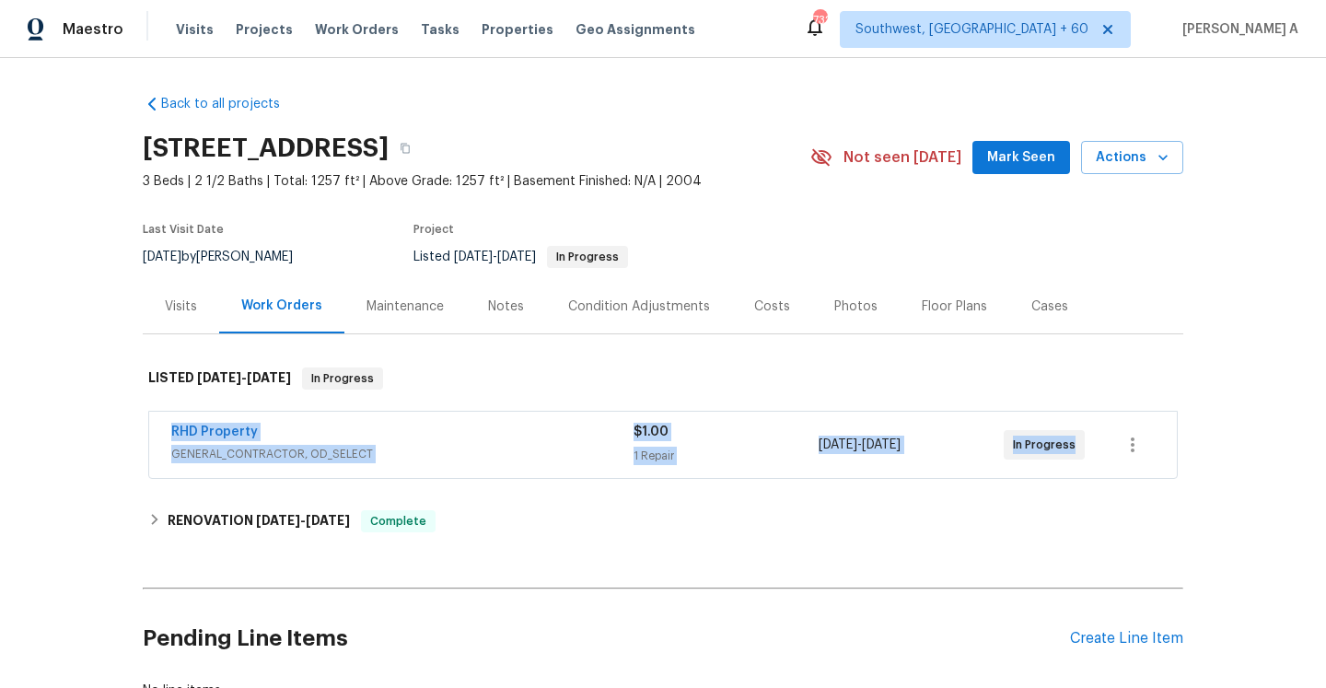
drag, startPoint x: 163, startPoint y: 432, endPoint x: 1074, endPoint y: 440, distance: 910.6
click at [1074, 440] on div "RHD Property GENERAL_CONTRACTOR, OD_SELECT $1.00 1 Repair [DATE] - [DATE] In Pr…" at bounding box center [663, 445] width 1028 height 66
copy div "RHD Property GENERAL_CONTRACTOR, OD_SELECT $1.00 1 Repair [DATE] - [DATE] In Pr…"
click at [482, 447] on span "GENERAL_CONTRACTOR, OD_SELECT" at bounding box center [402, 454] width 462 height 18
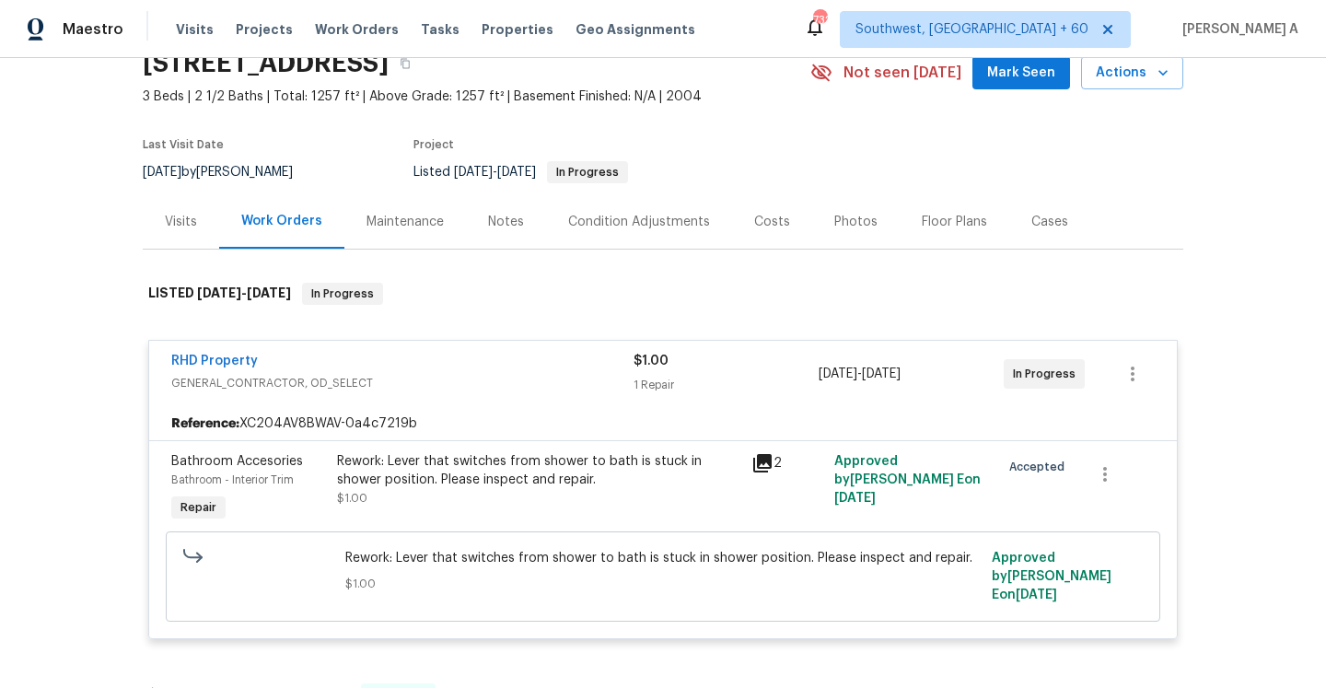
scroll to position [102, 0]
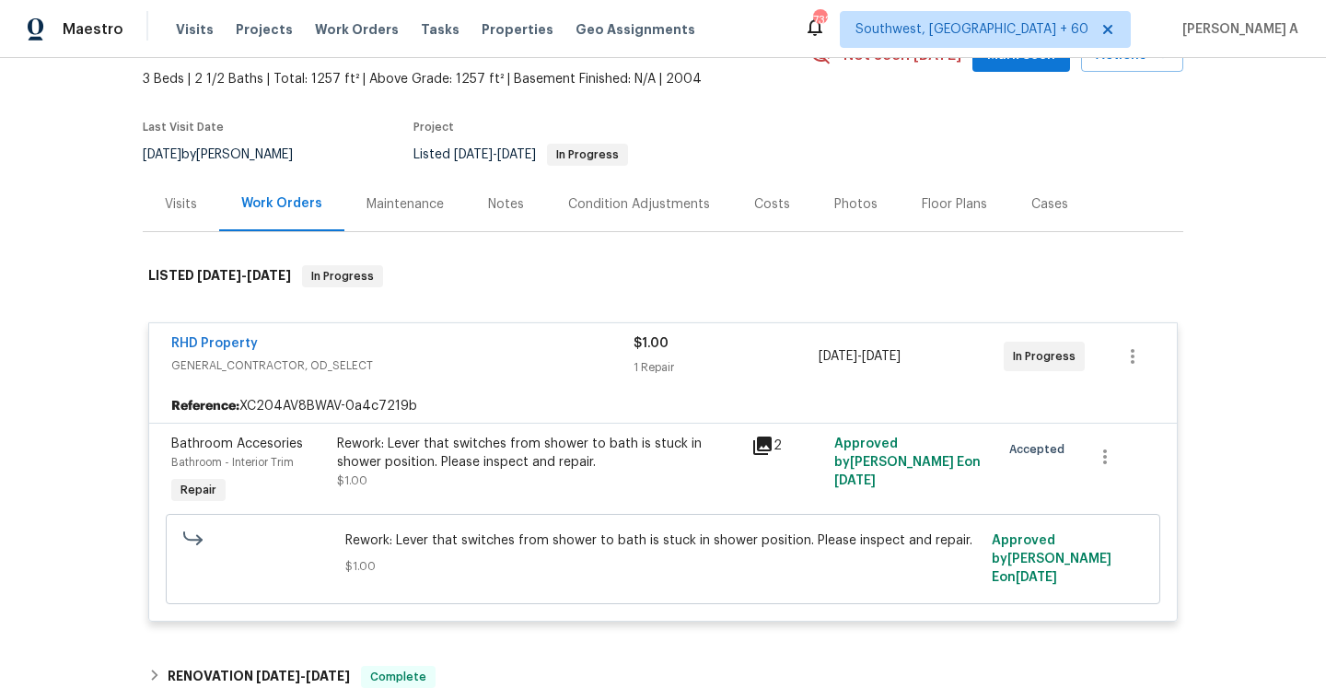
click at [202, 194] on div "Visits" at bounding box center [181, 204] width 76 height 54
